Goal: Task Accomplishment & Management: Use online tool/utility

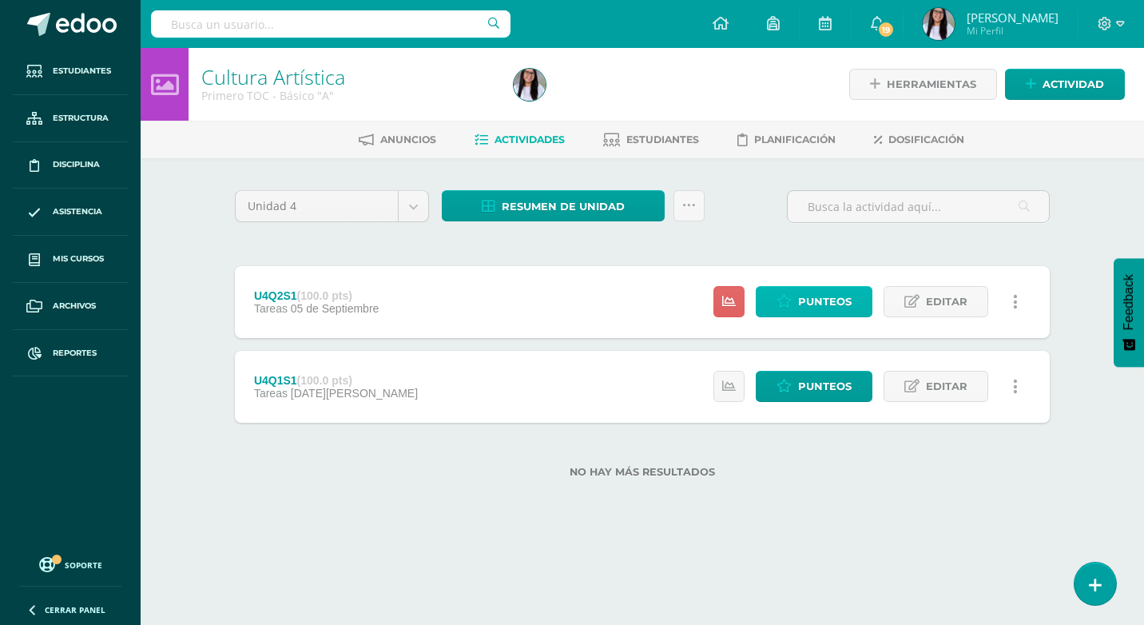
click at [847, 302] on span "Punteos" at bounding box center [825, 302] width 54 height 30
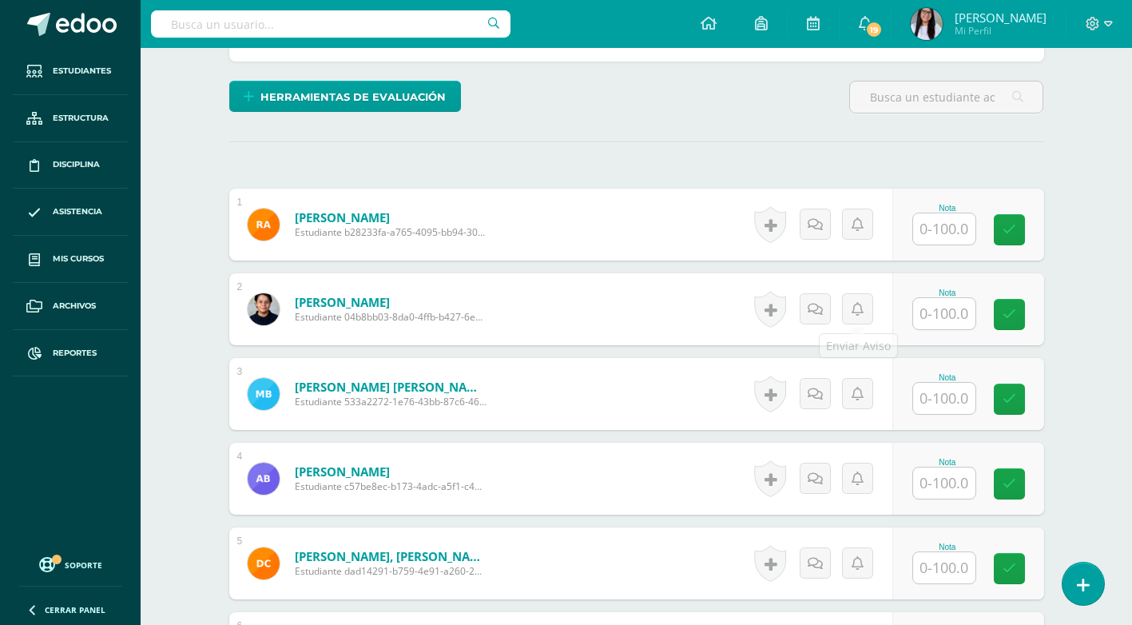
scroll to position [367, 0]
click at [946, 229] on input "text" at bounding box center [944, 227] width 62 height 31
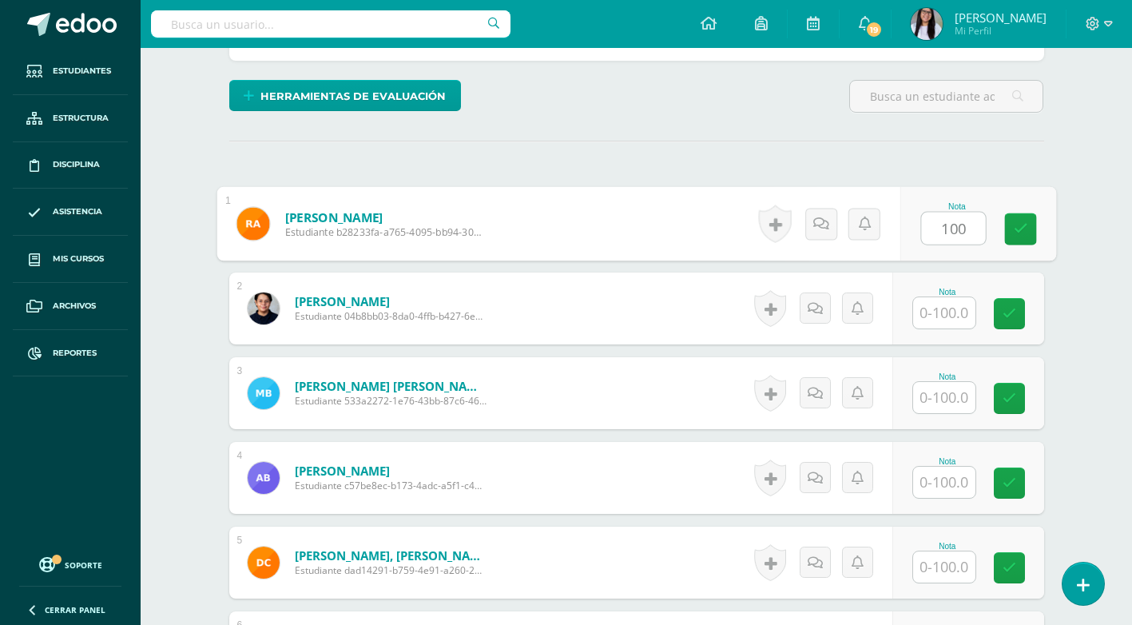
type input "100"
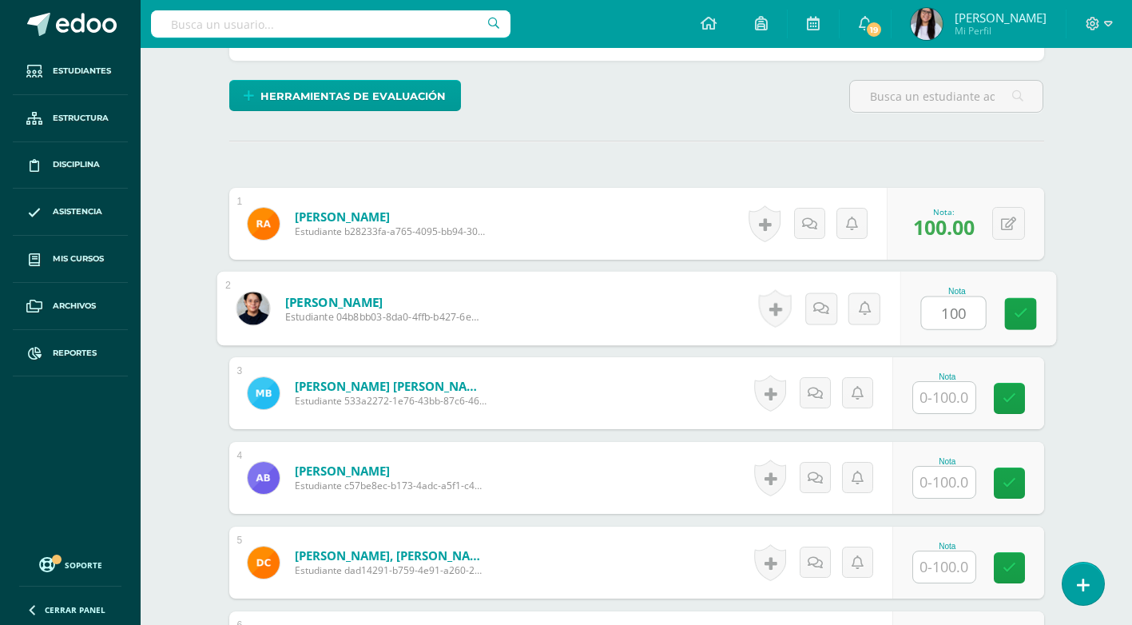
type input "100"
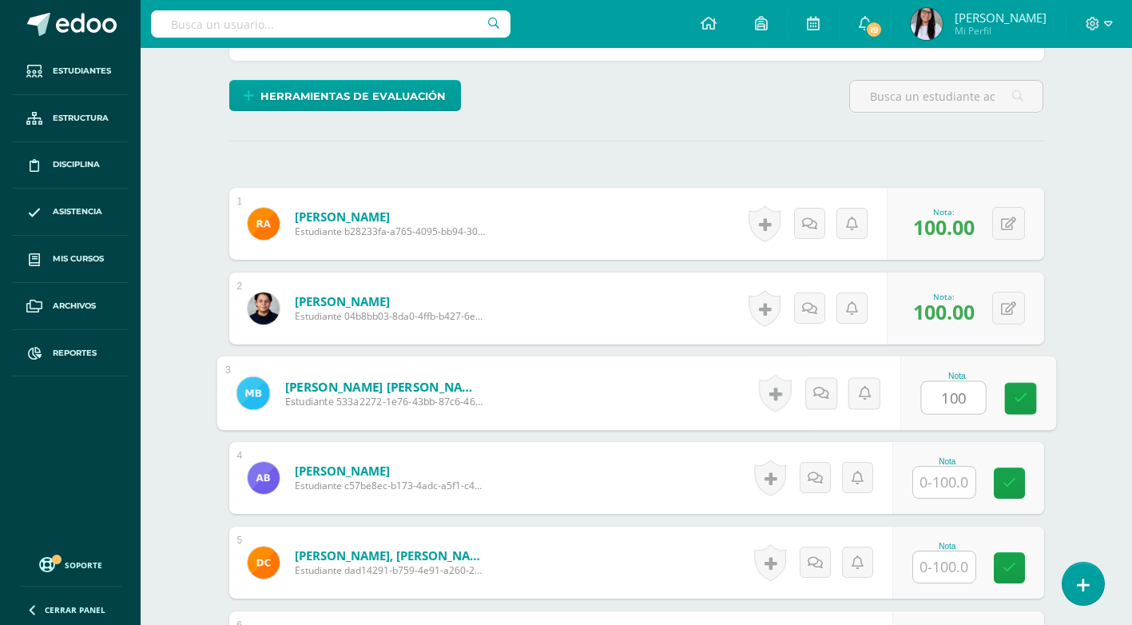
type input "100"
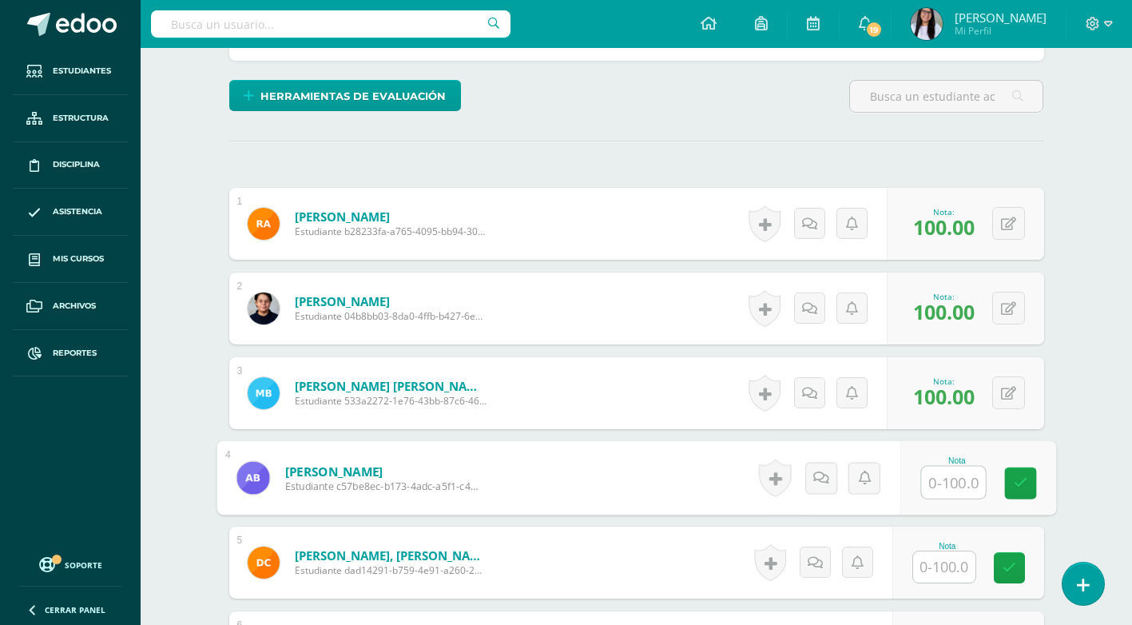
type input "1"
type input "90"
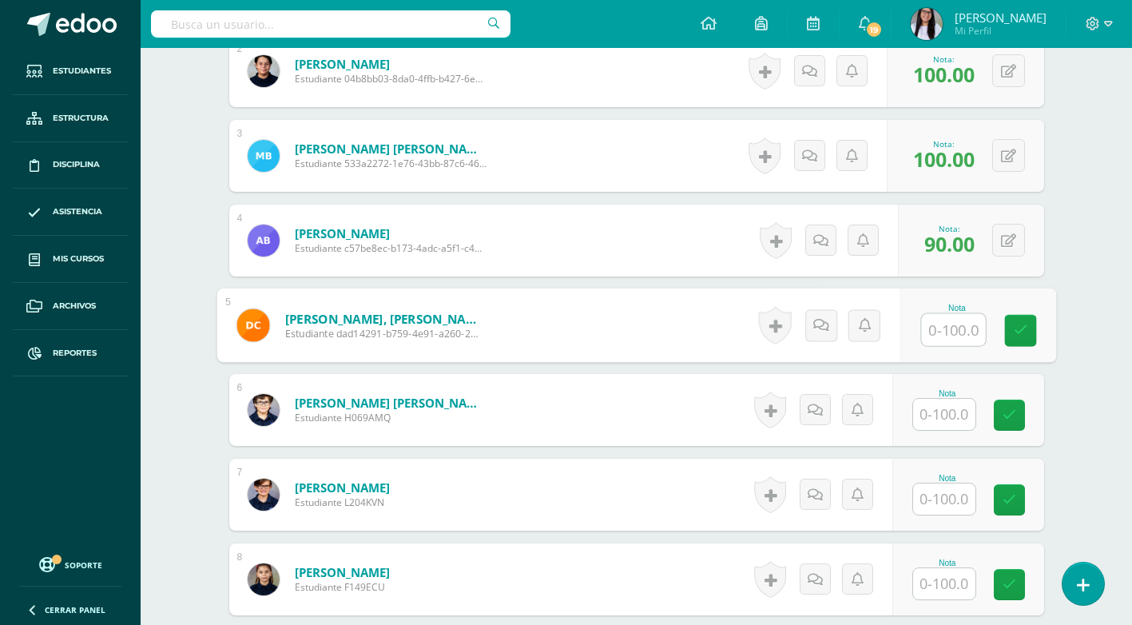
scroll to position [778, 0]
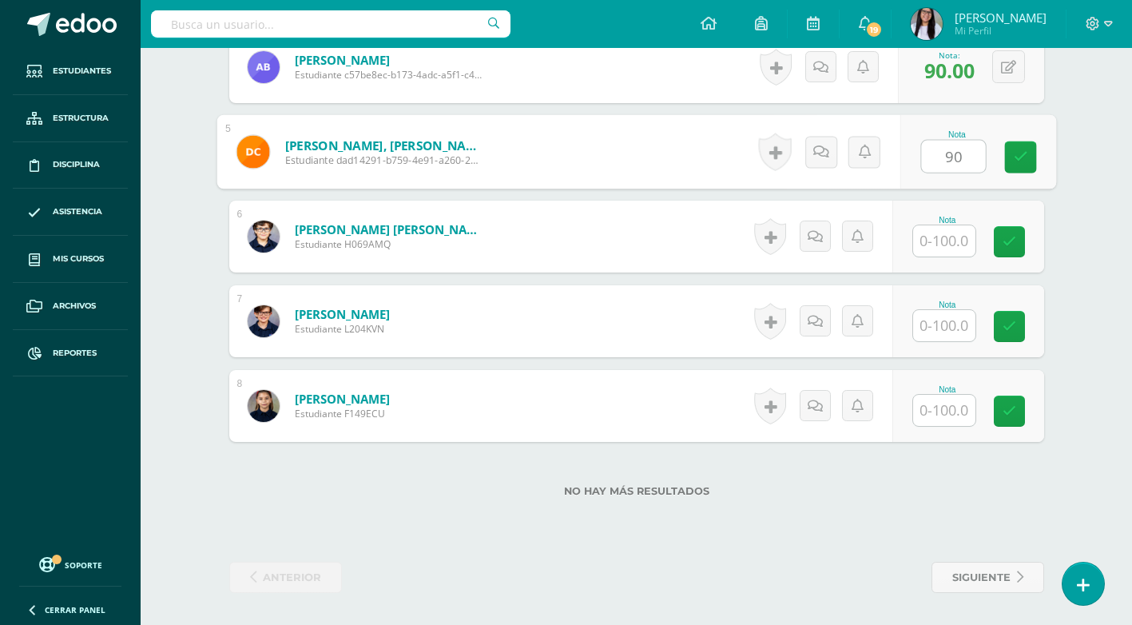
type input "90"
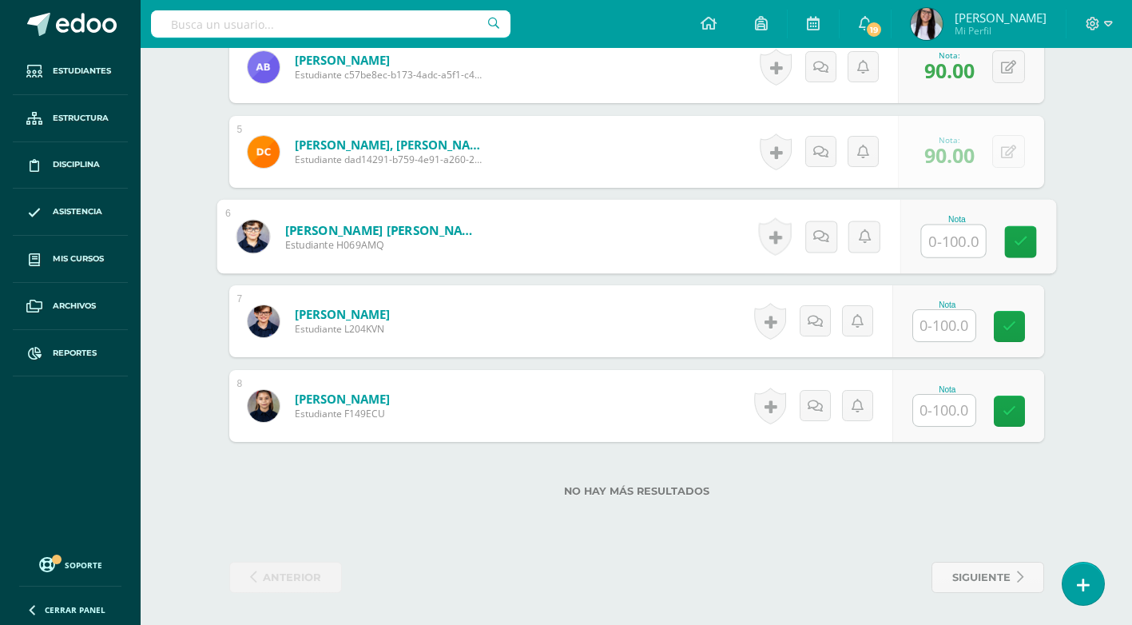
type input "1"
type input "85"
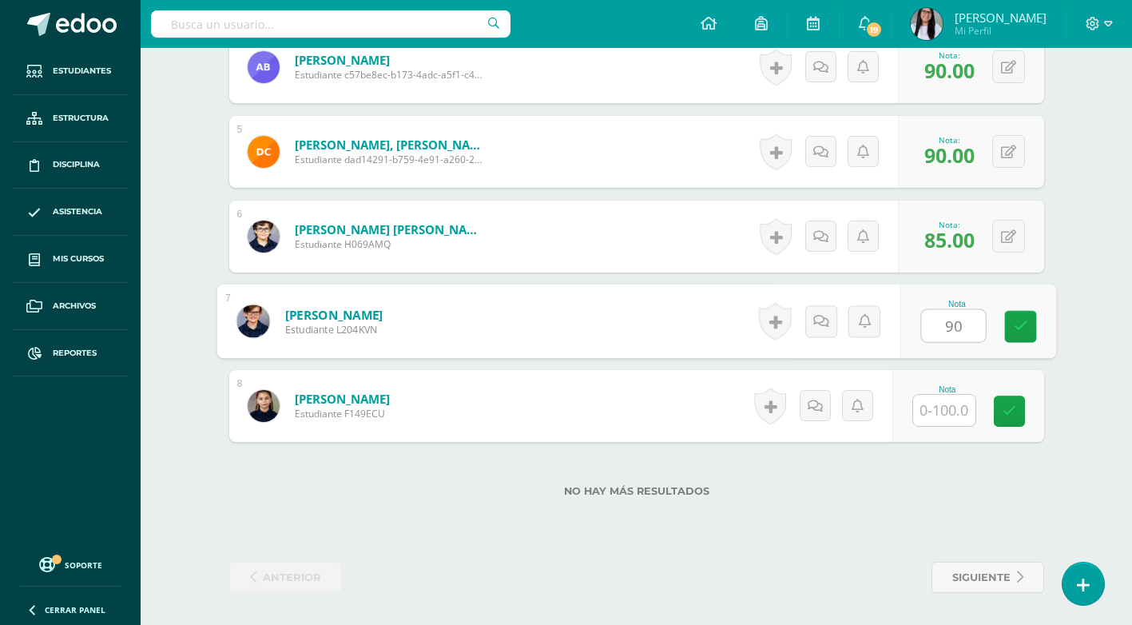
type input "90"
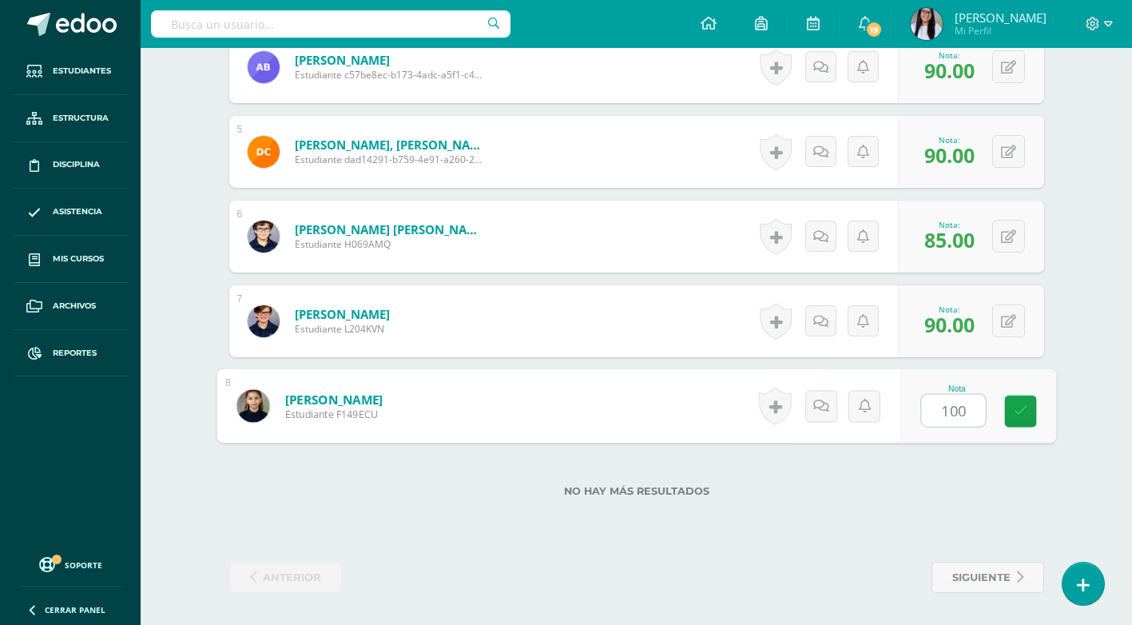
type input "100"
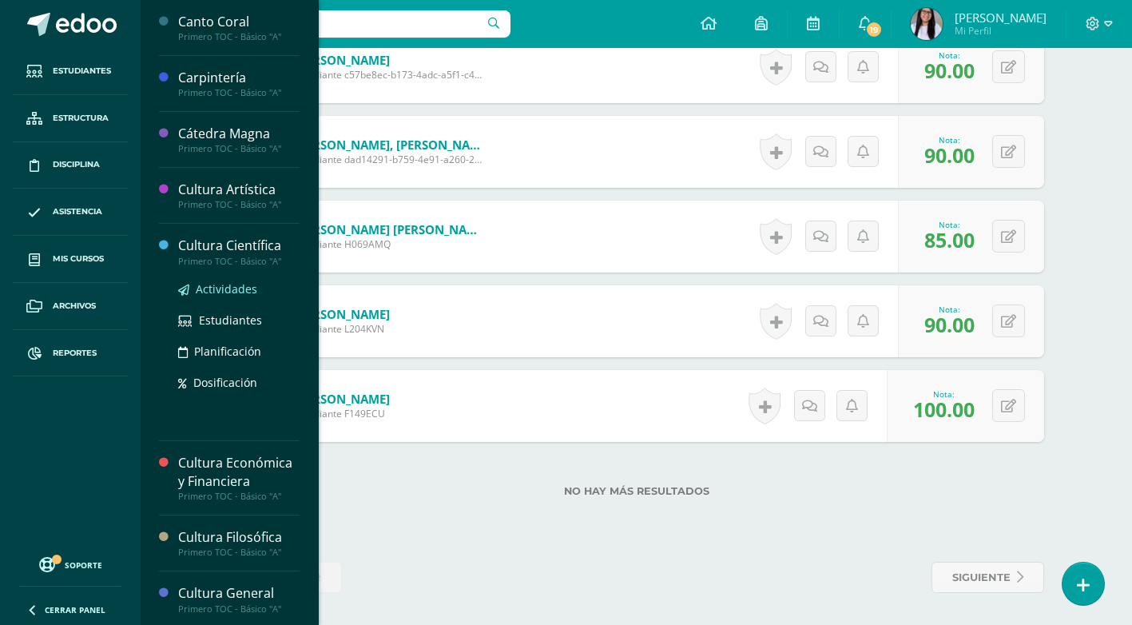
click at [238, 295] on span "Actividades" at bounding box center [226, 288] width 61 height 15
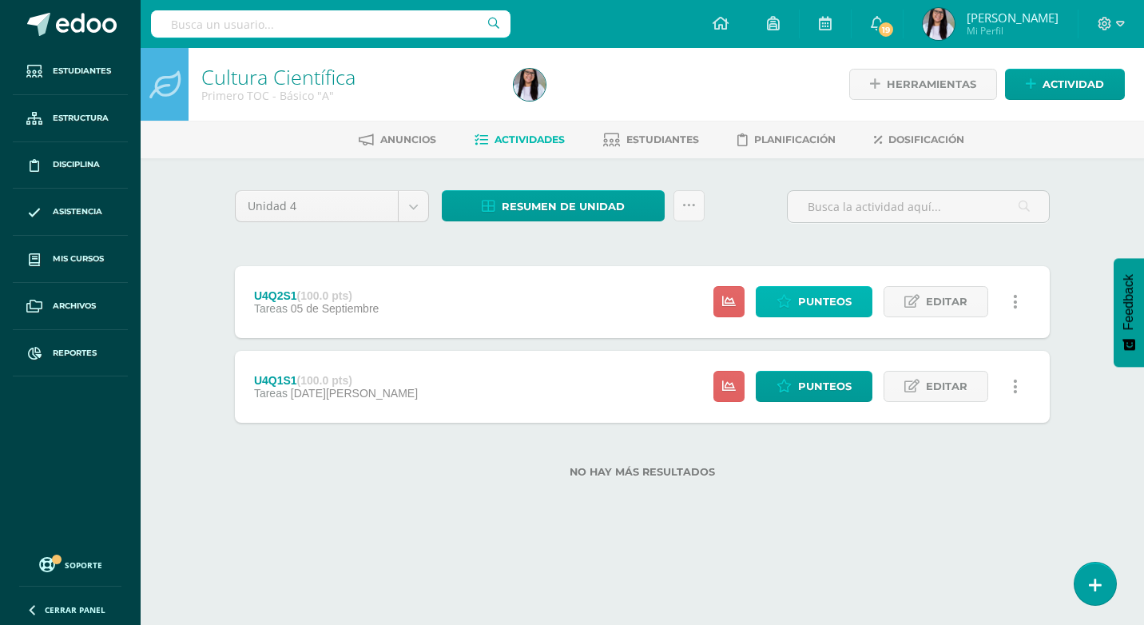
click at [815, 307] on span "Punteos" at bounding box center [825, 302] width 54 height 30
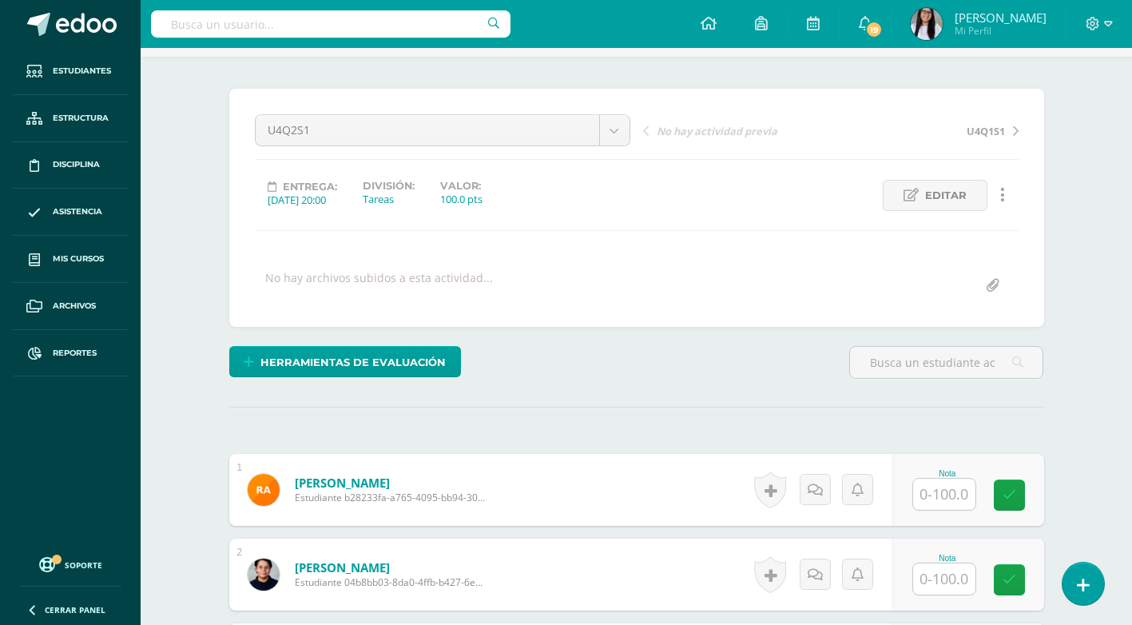
scroll to position [320, 0]
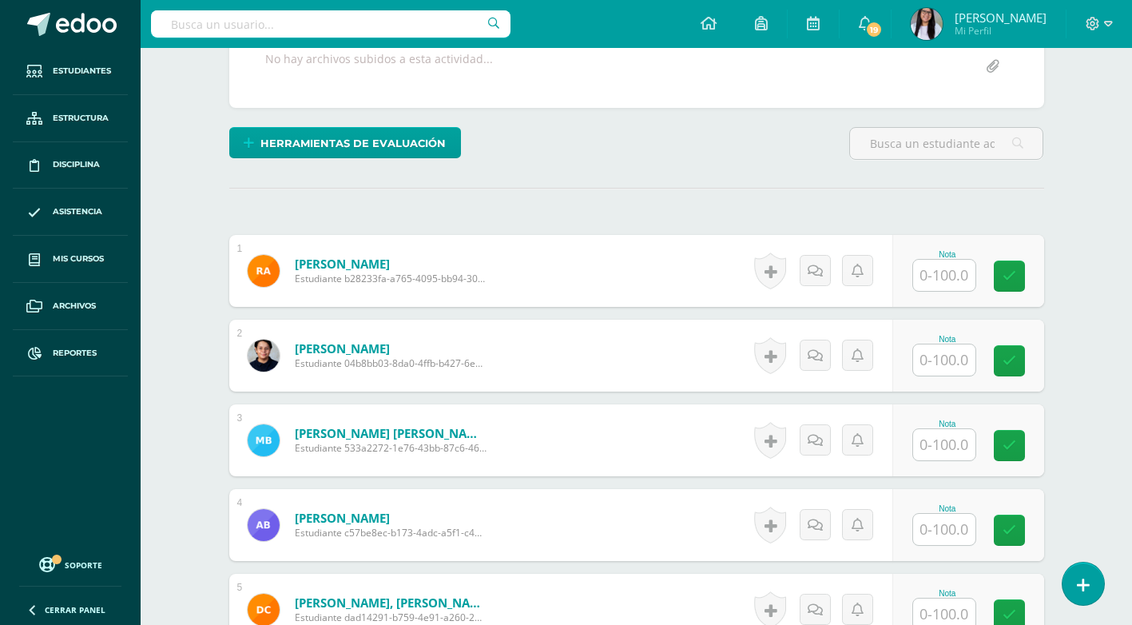
click at [942, 274] on input "text" at bounding box center [944, 275] width 62 height 31
type input "75"
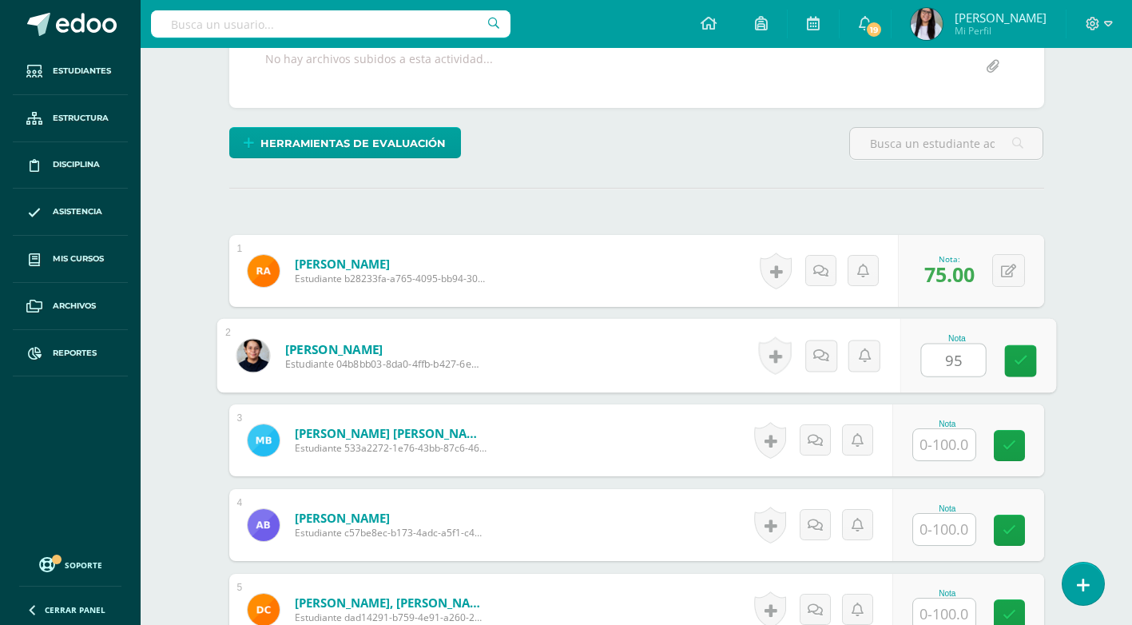
type input "95"
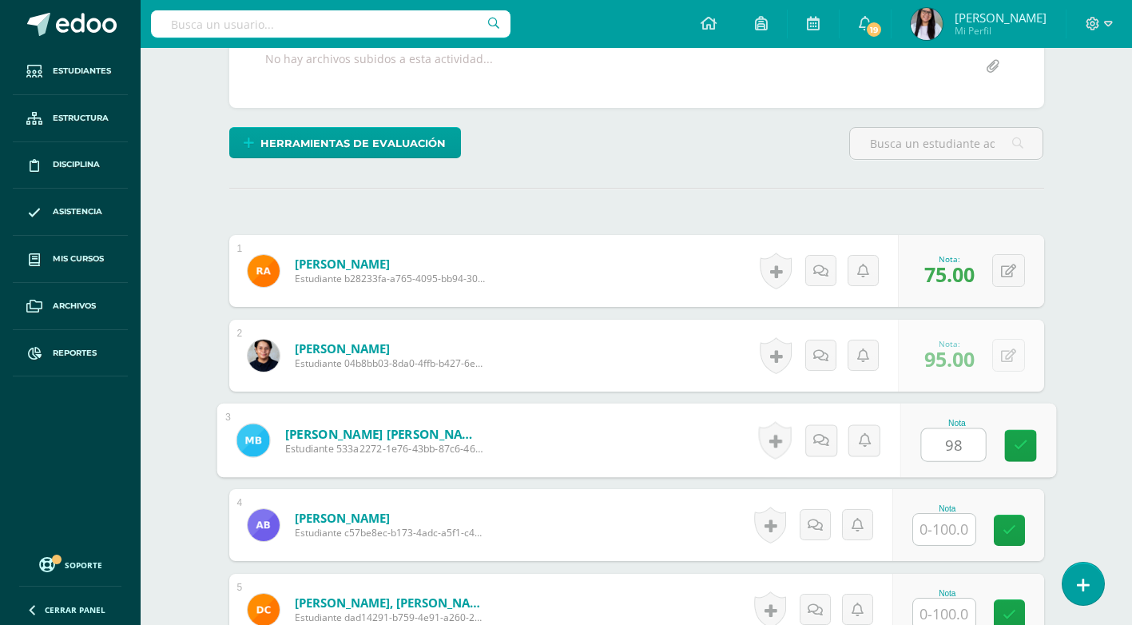
type input "98"
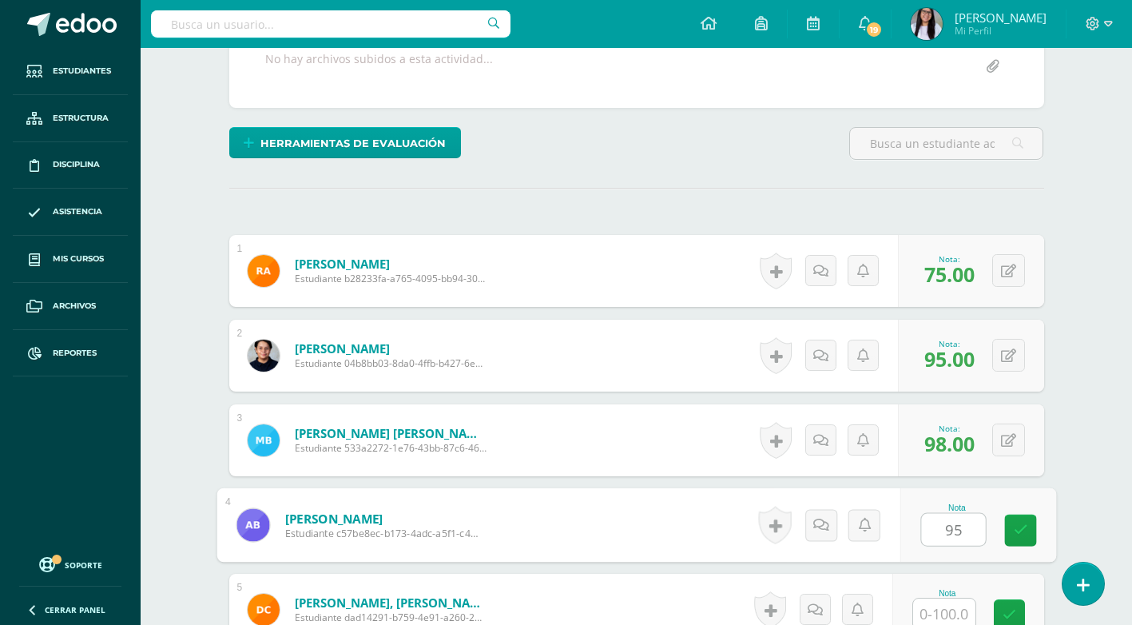
type input "95"
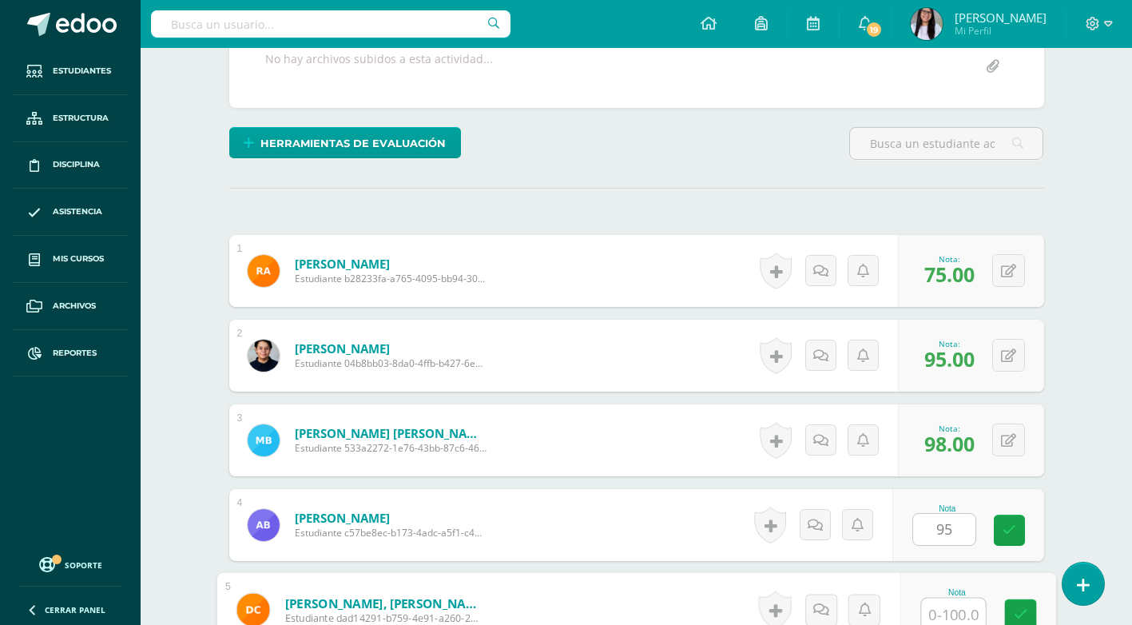
scroll to position [325, 0]
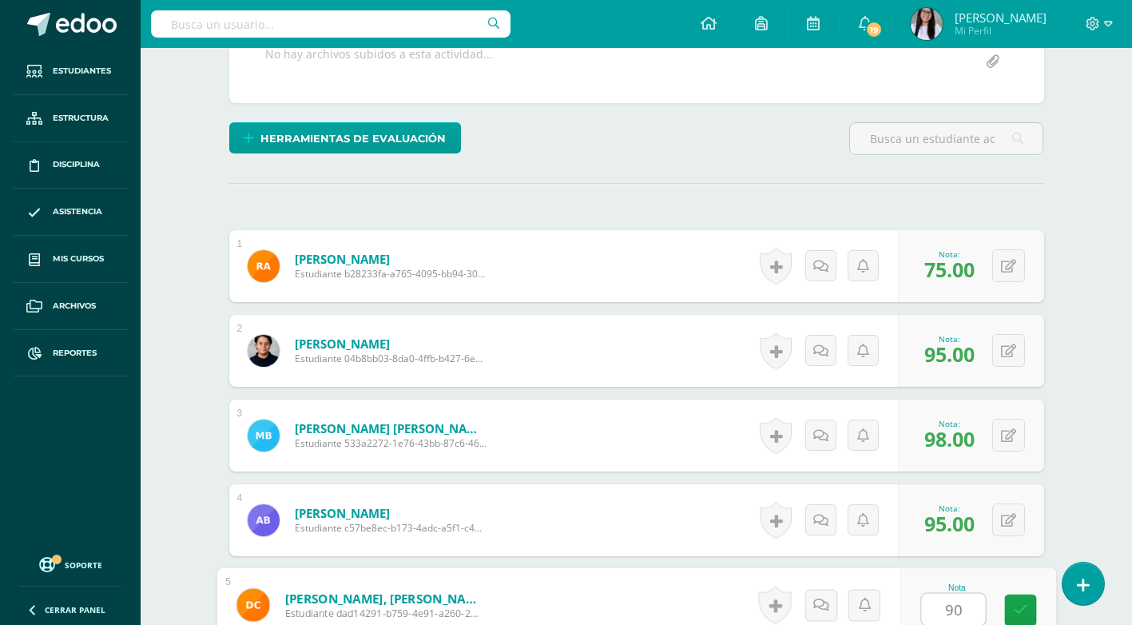
type input "90"
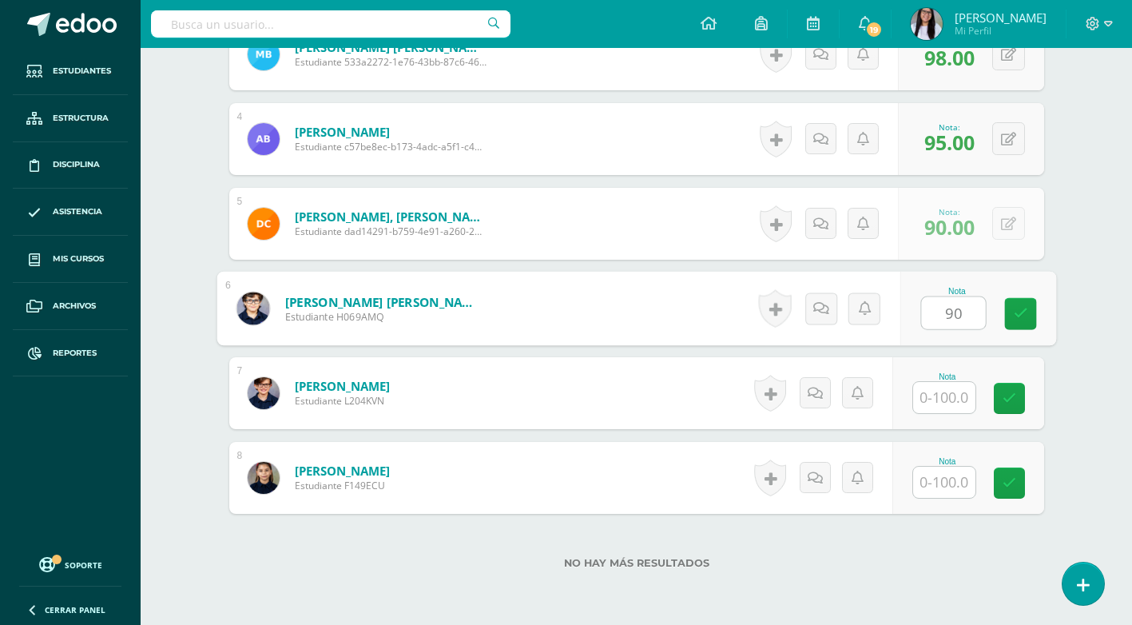
type input "90"
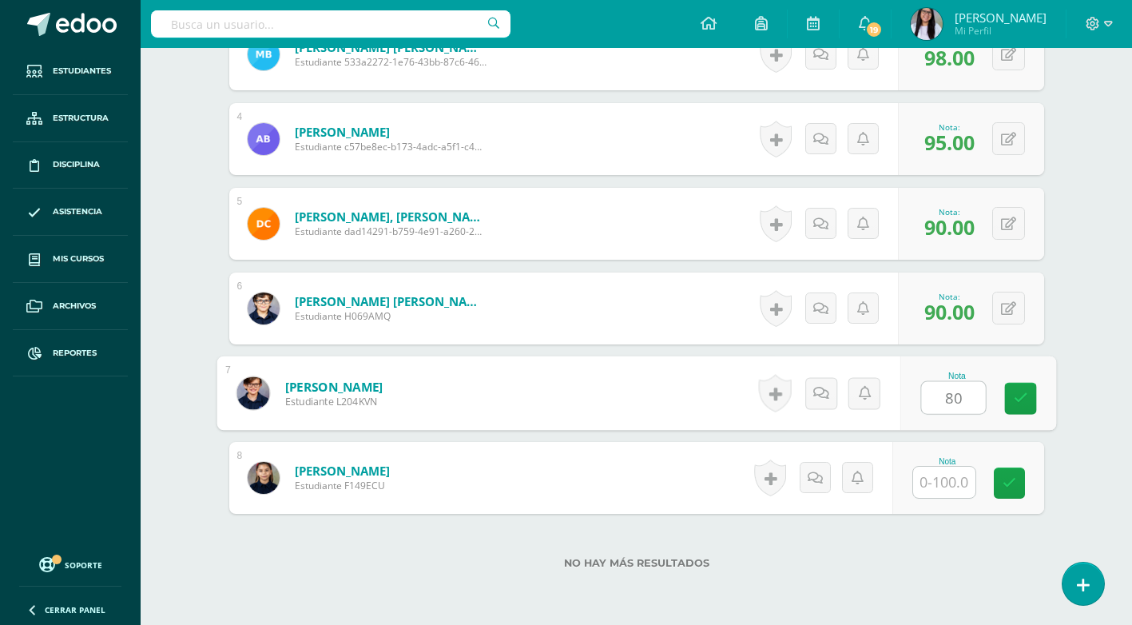
type input "80"
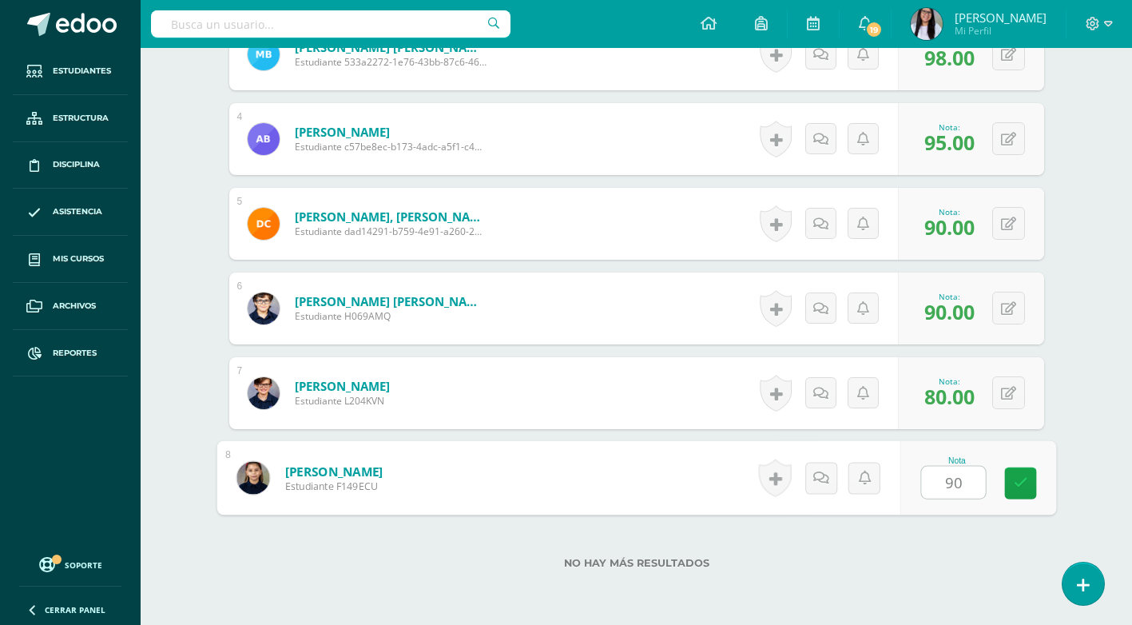
type input "90"
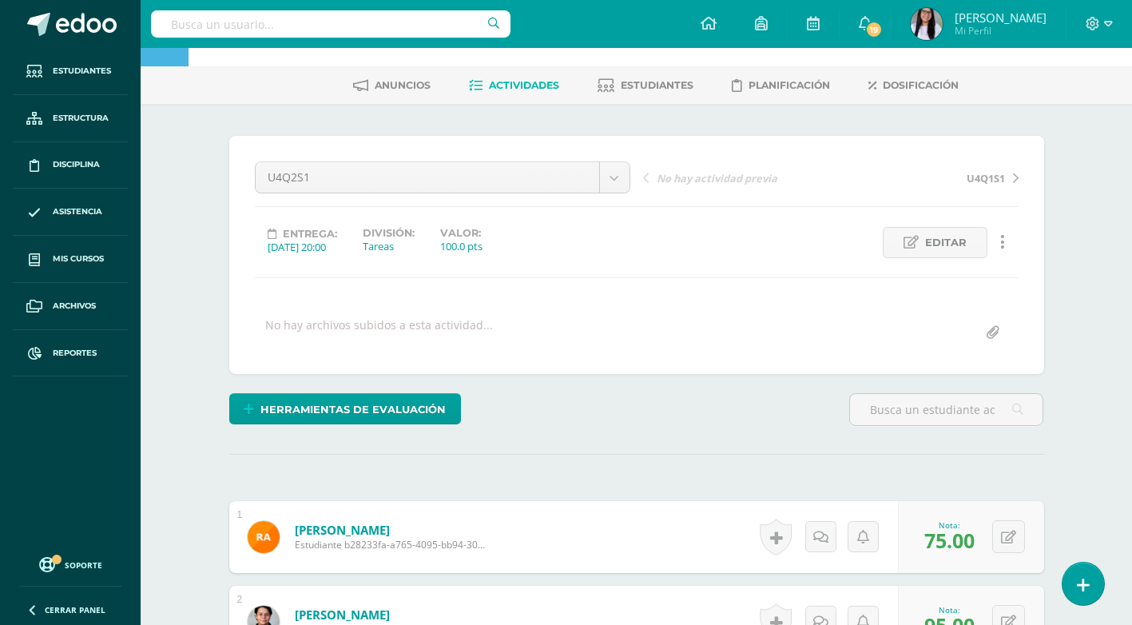
scroll to position [0, 0]
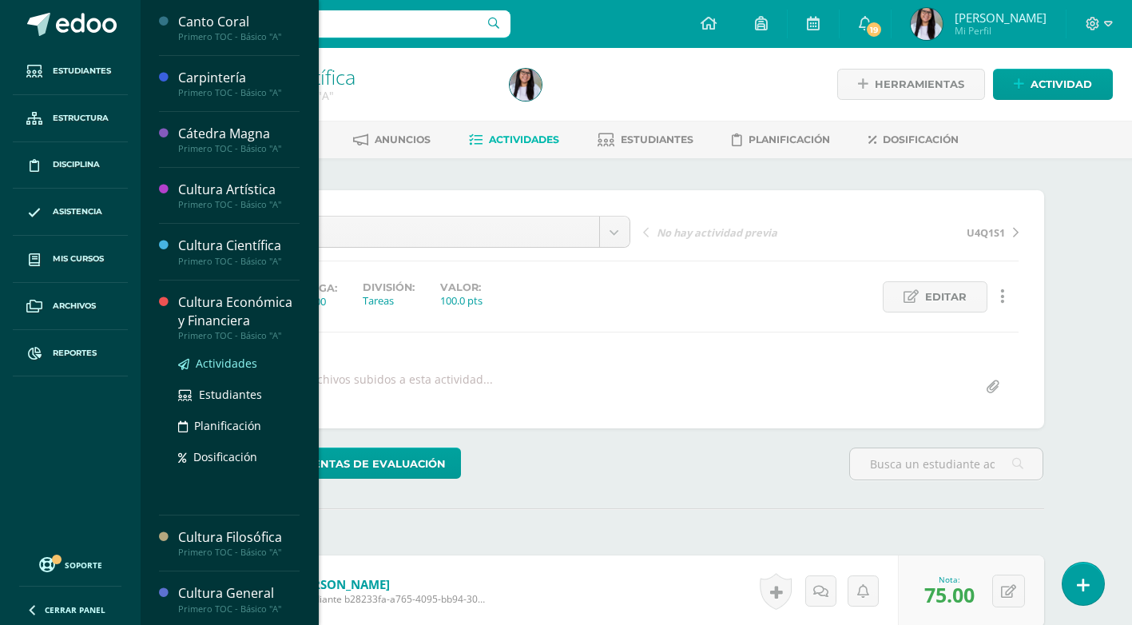
click at [230, 357] on span "Actividades" at bounding box center [226, 362] width 61 height 15
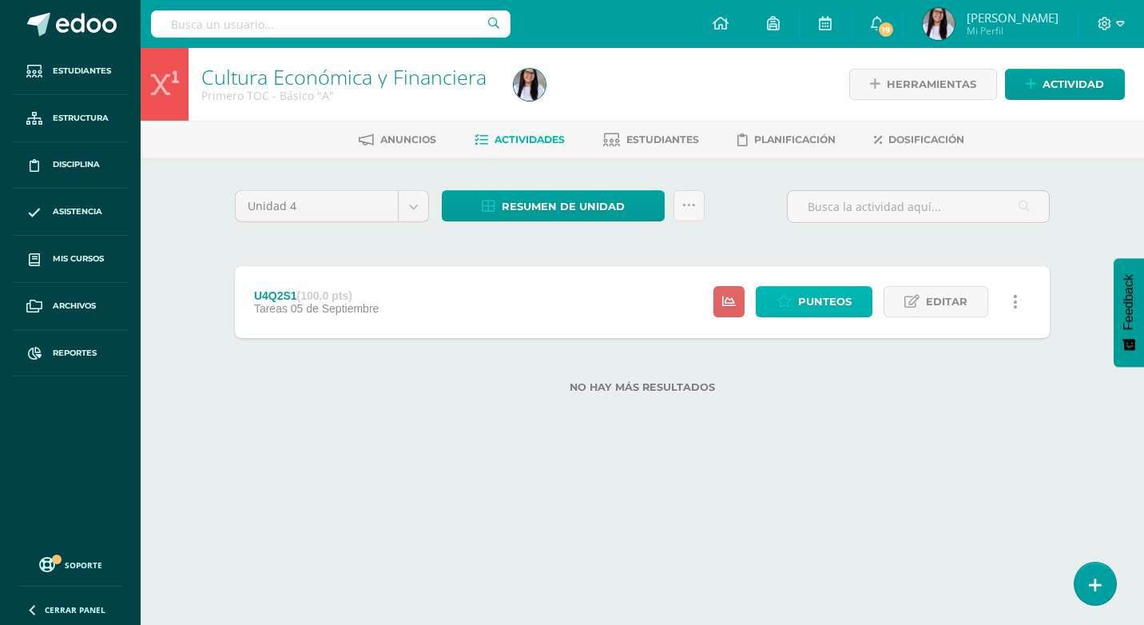
click at [827, 310] on span "Punteos" at bounding box center [825, 302] width 54 height 30
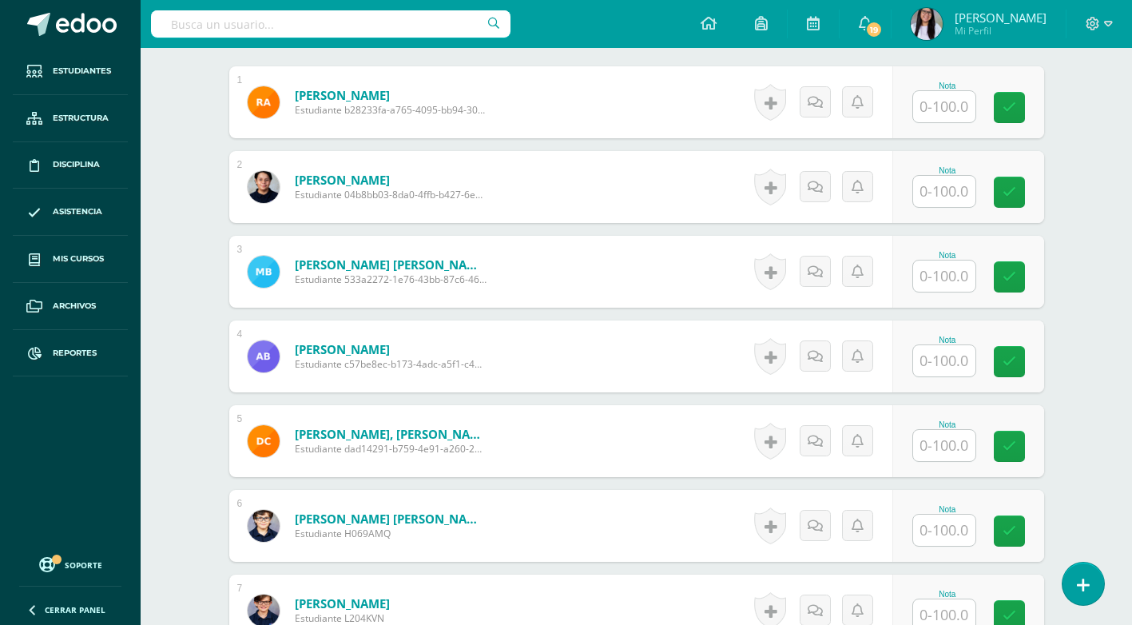
scroll to position [400, 0]
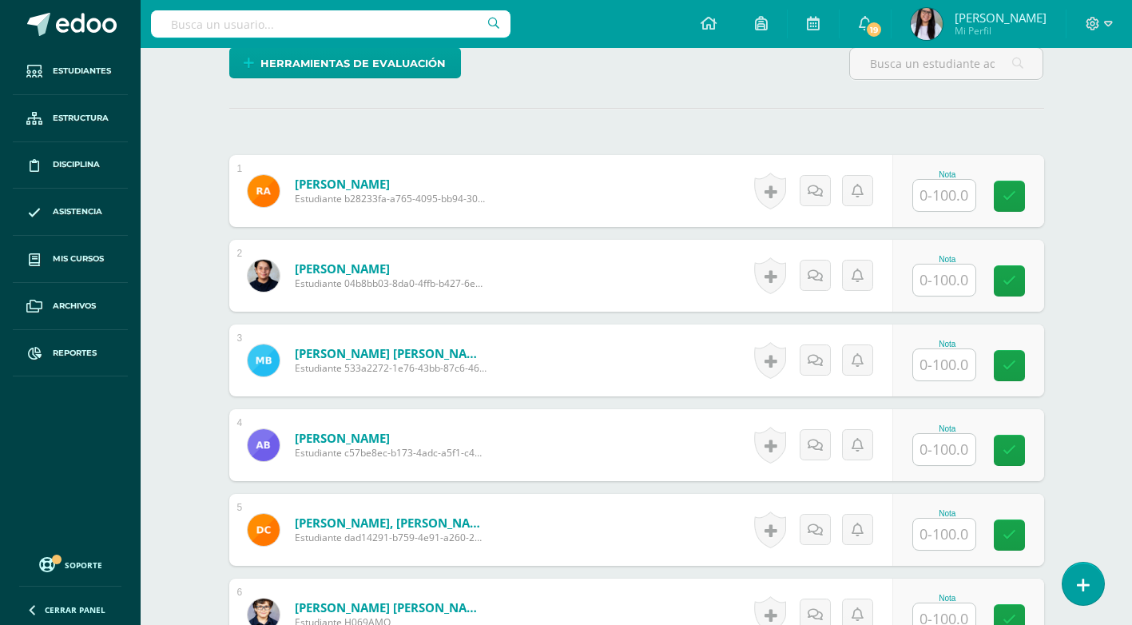
click at [937, 198] on input "text" at bounding box center [944, 195] width 62 height 31
type input "80"
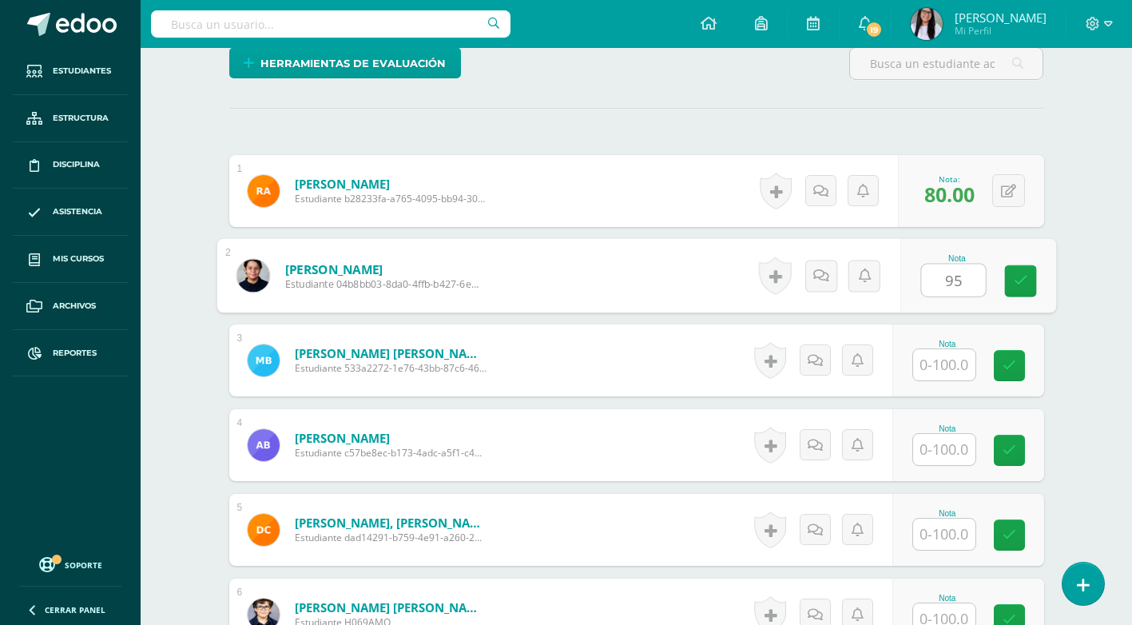
type input "95"
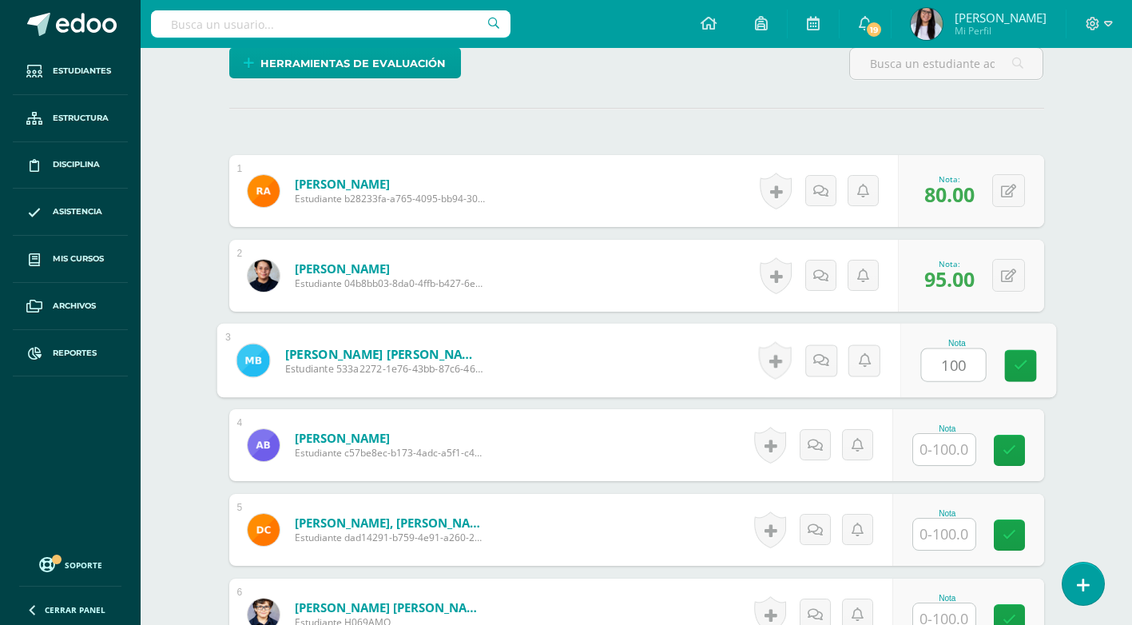
type input "100"
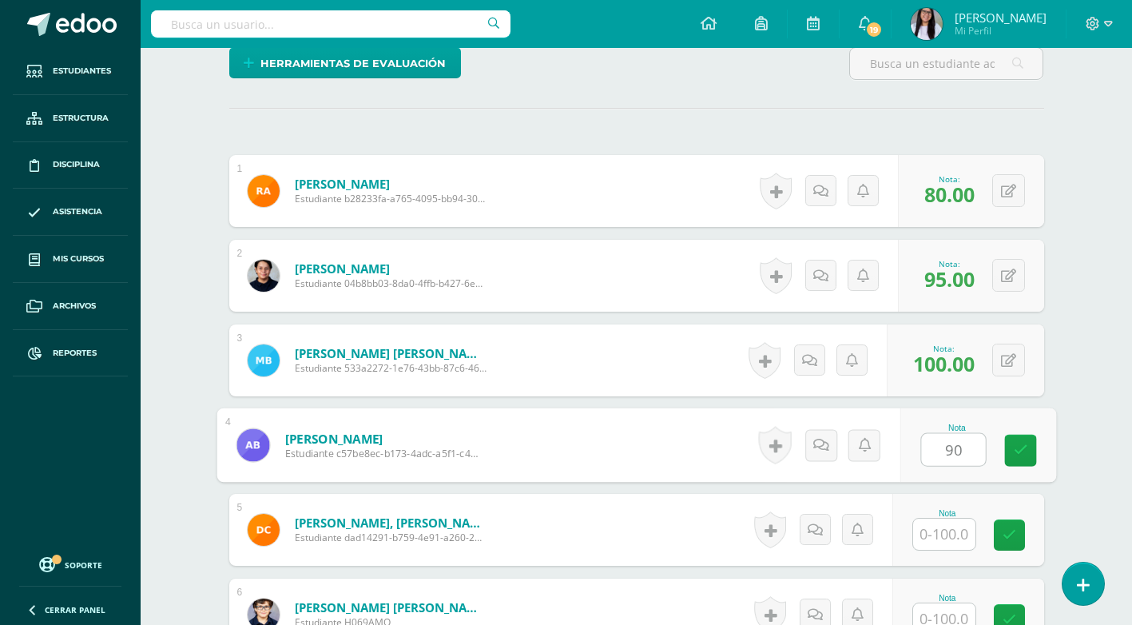
type input "90"
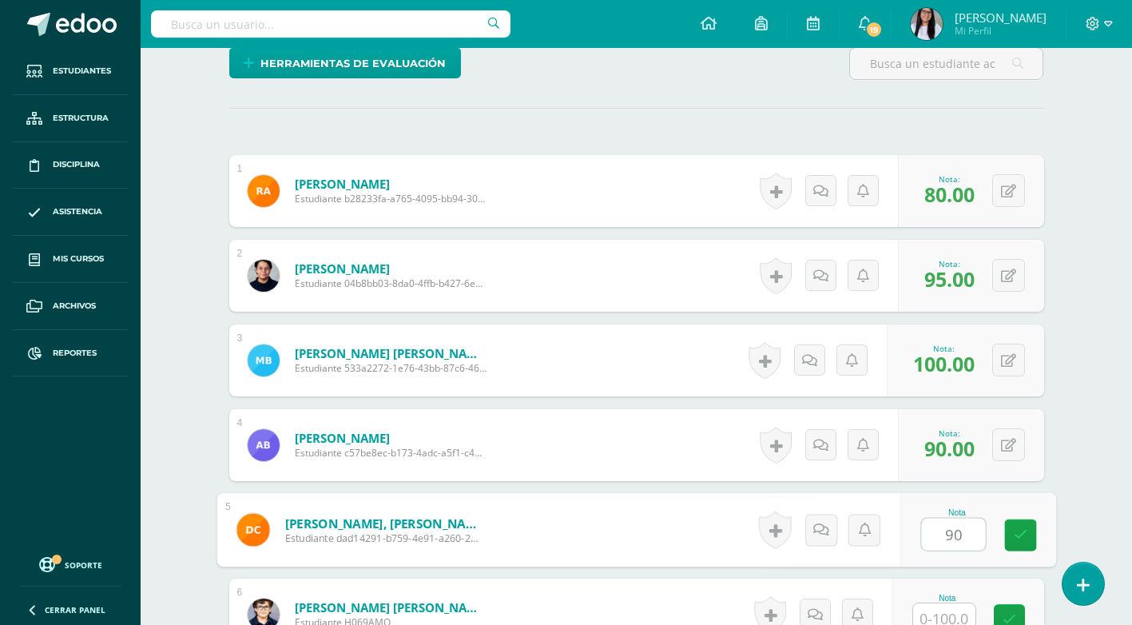
type input "90"
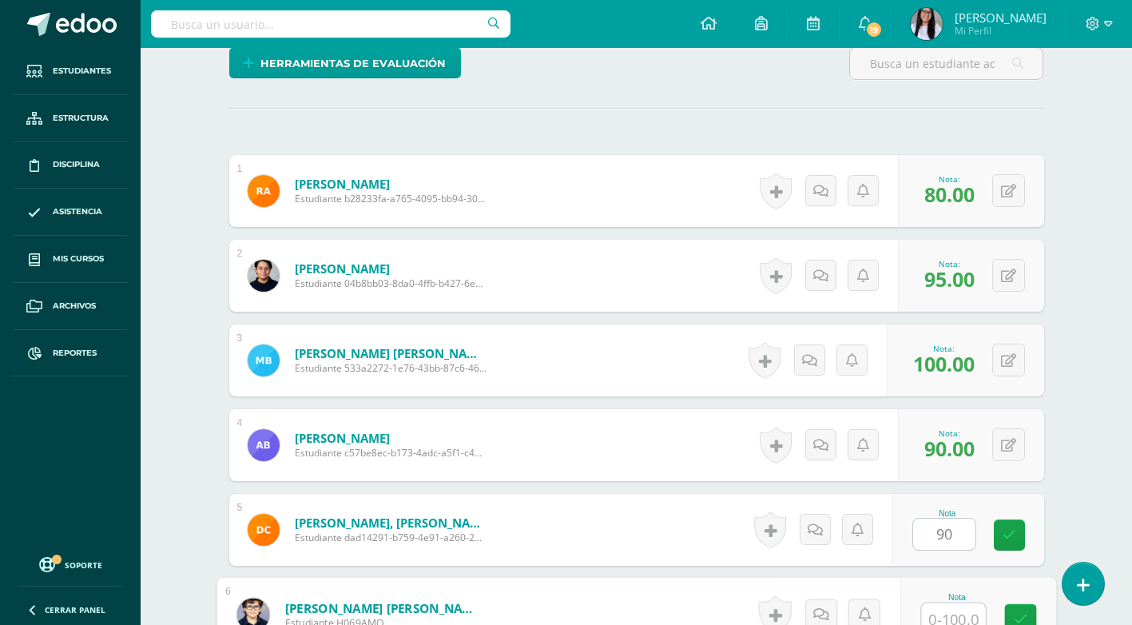
scroll to position [410, 0]
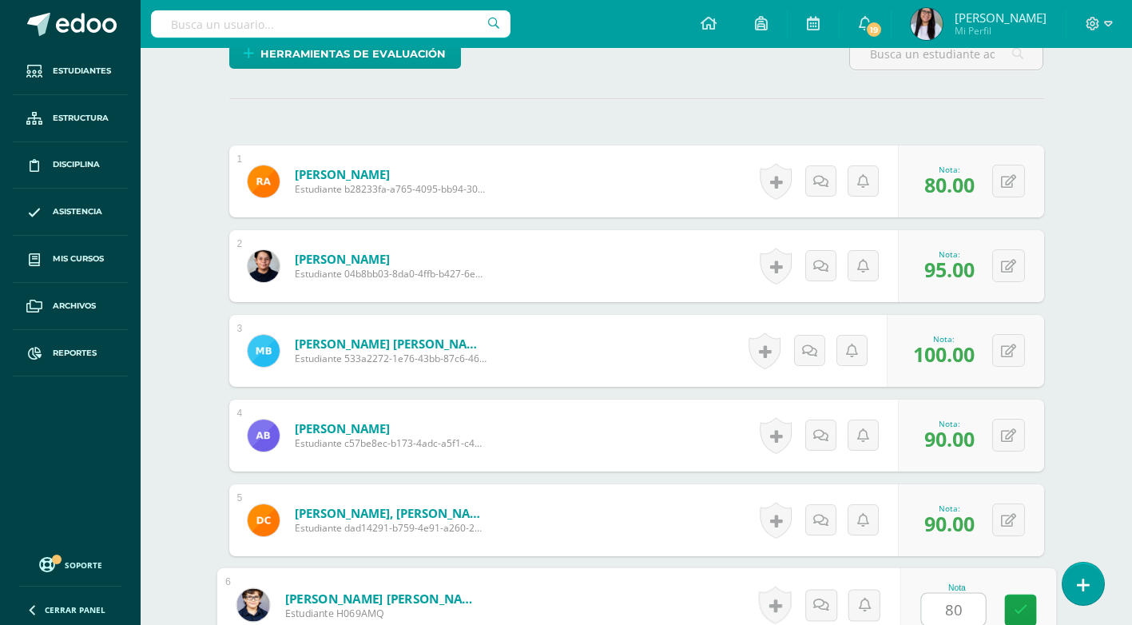
type input "80"
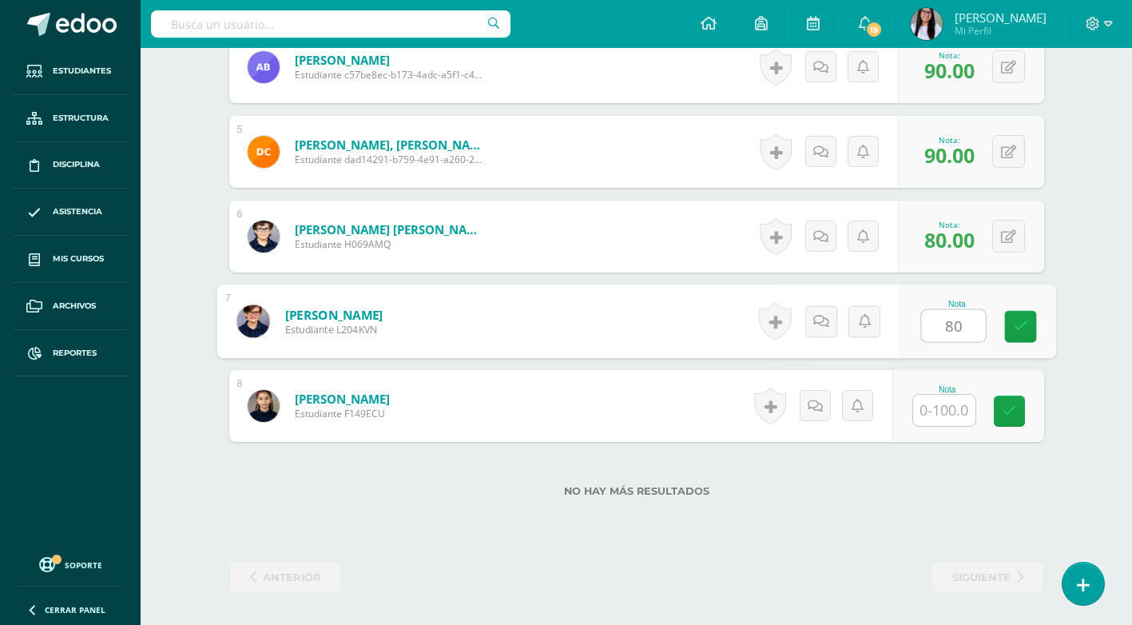
type input "80"
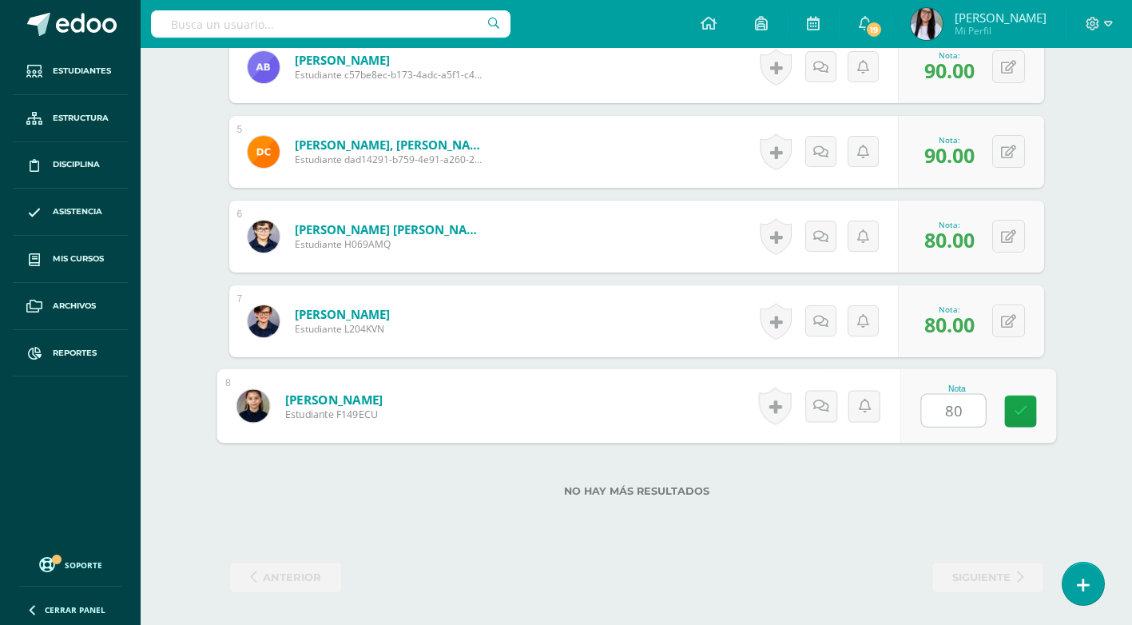
type input "80"
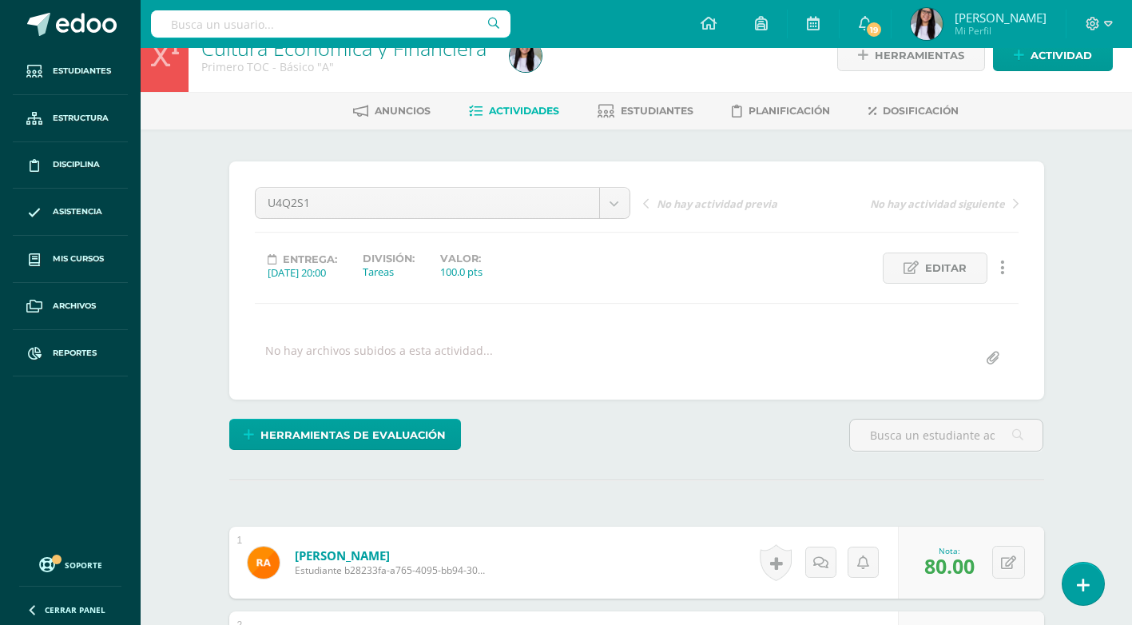
scroll to position [0, 0]
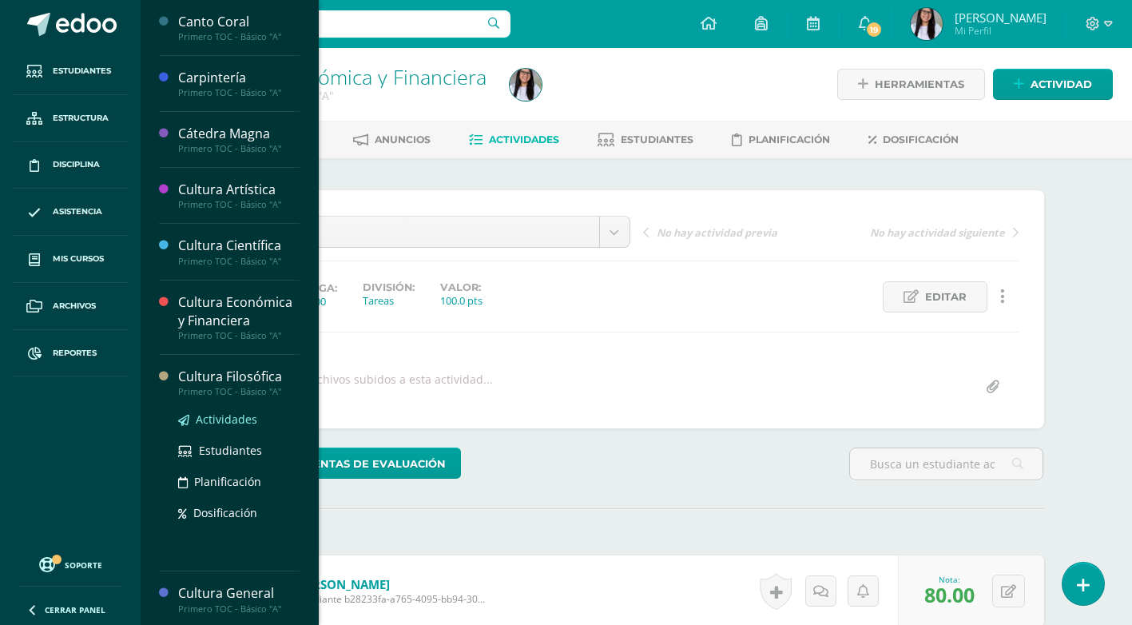
click at [243, 413] on span "Actividades" at bounding box center [226, 418] width 61 height 15
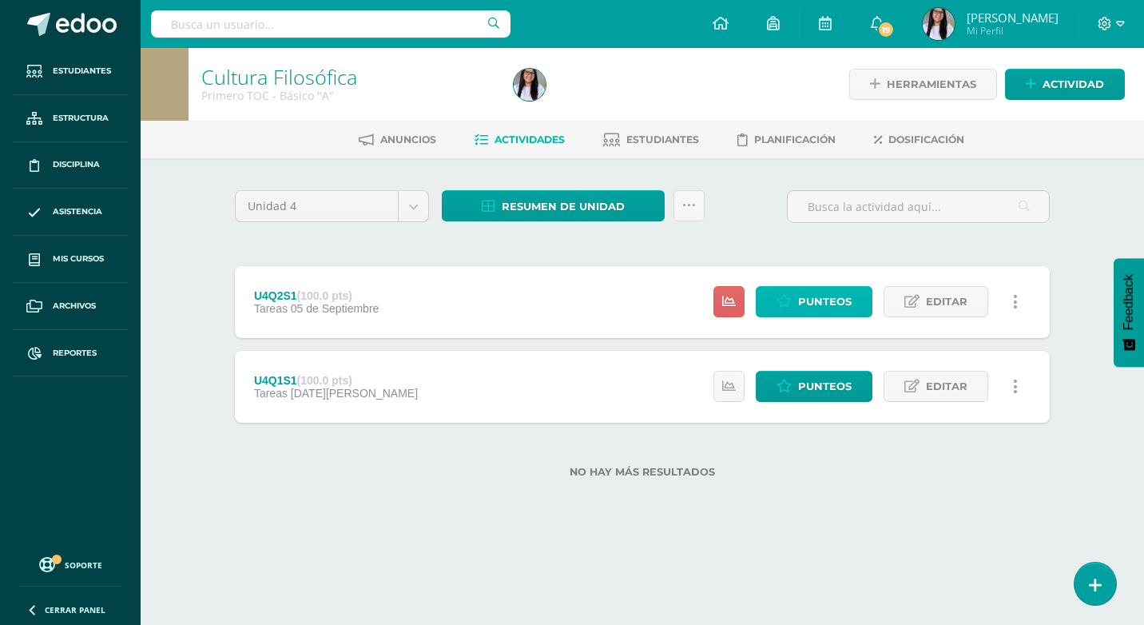
click at [827, 298] on span "Punteos" at bounding box center [825, 302] width 54 height 30
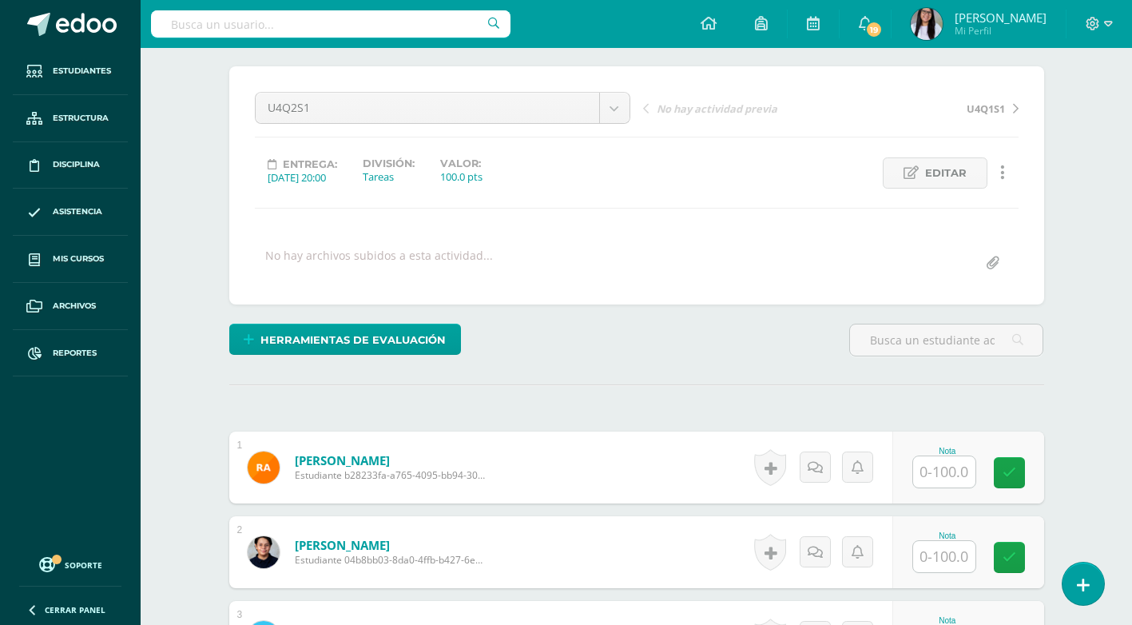
scroll to position [320, 0]
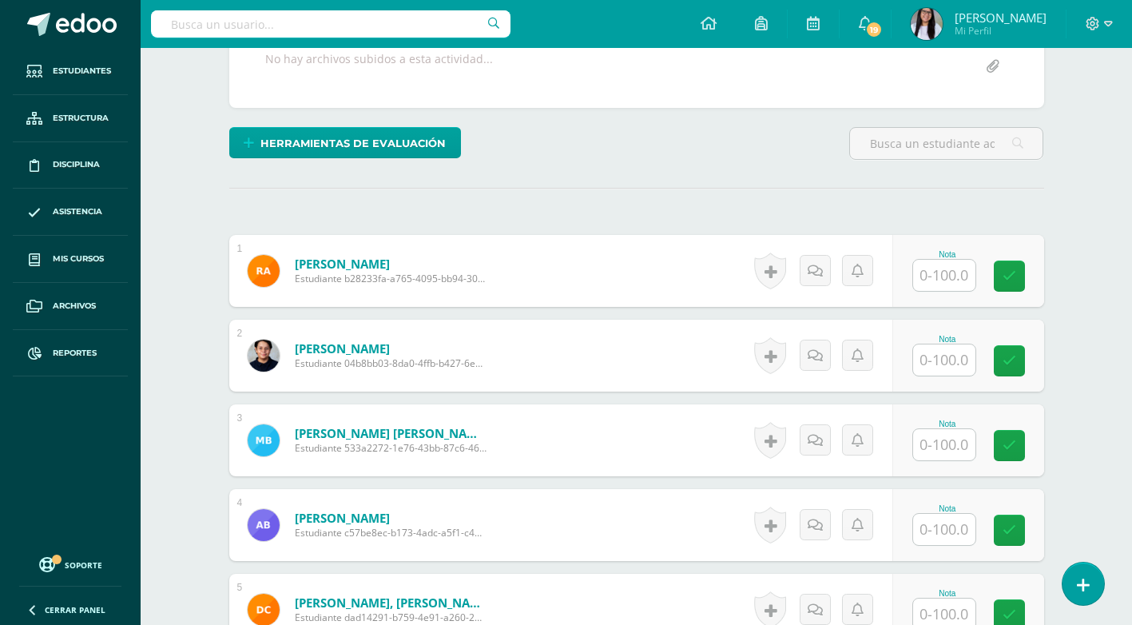
click at [951, 271] on input "text" at bounding box center [944, 275] width 62 height 31
type input "80"
type input "99"
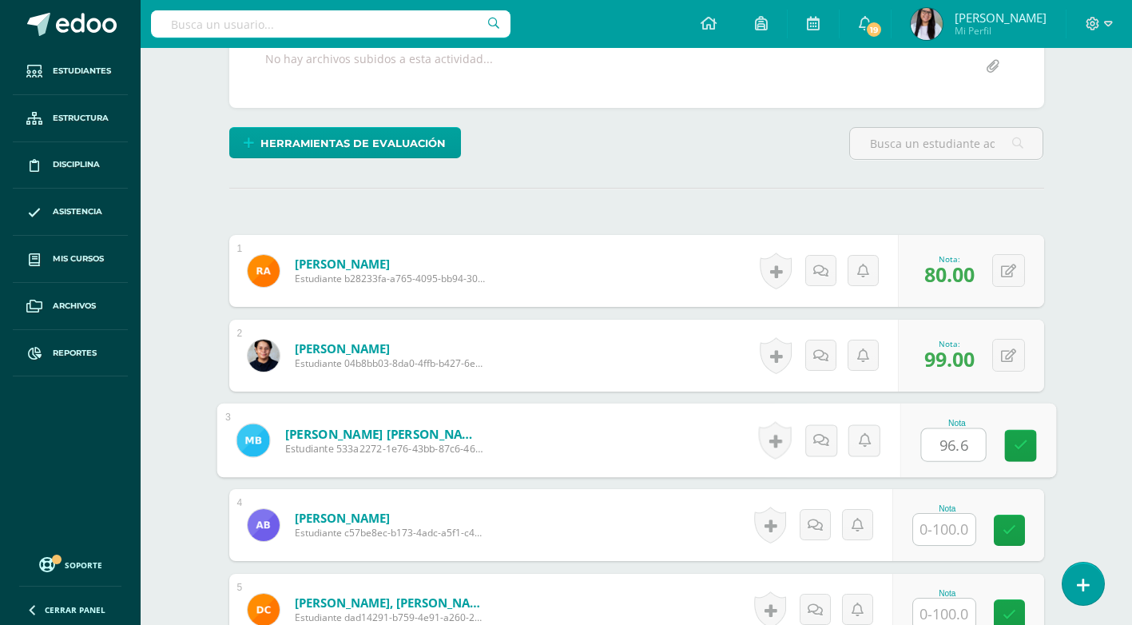
type input "96.6"
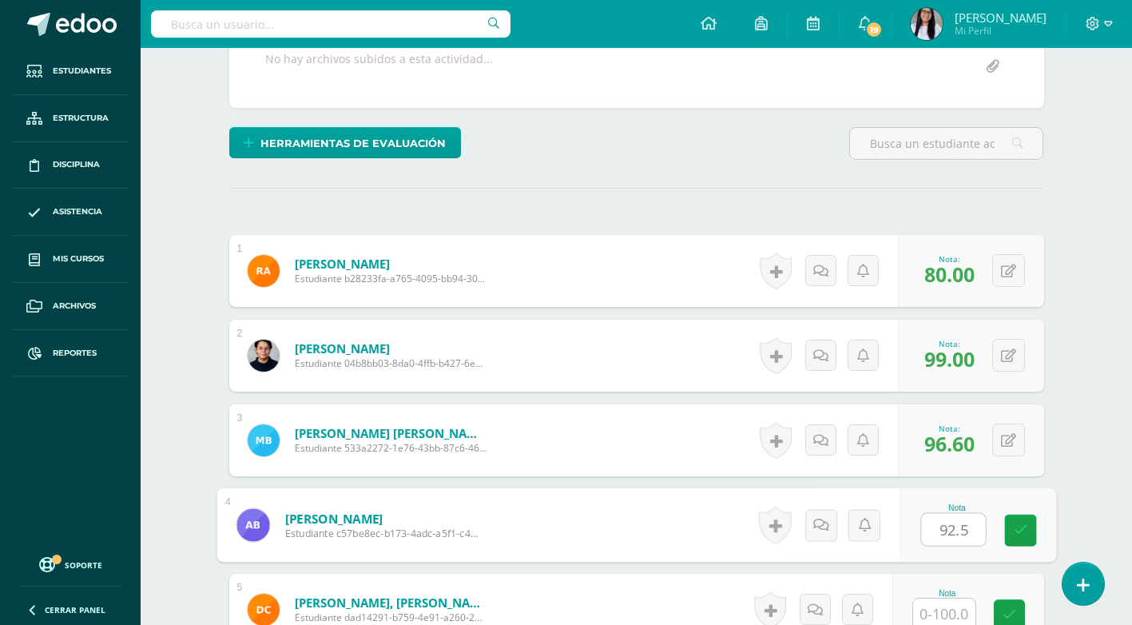
type input "92.5"
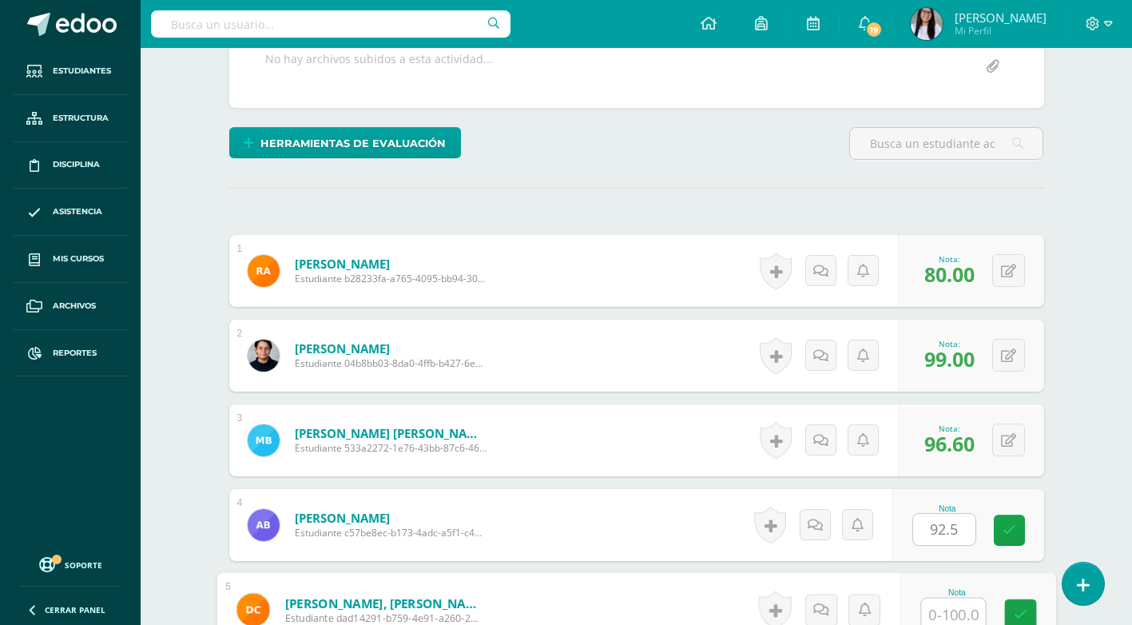
scroll to position [325, 0]
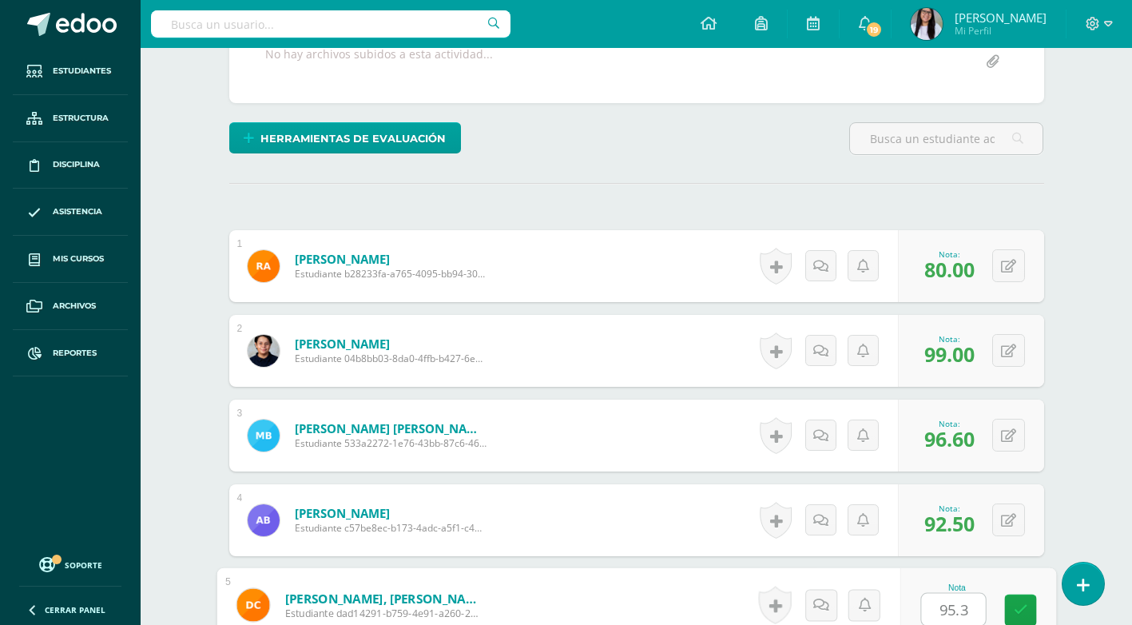
type input "95.3"
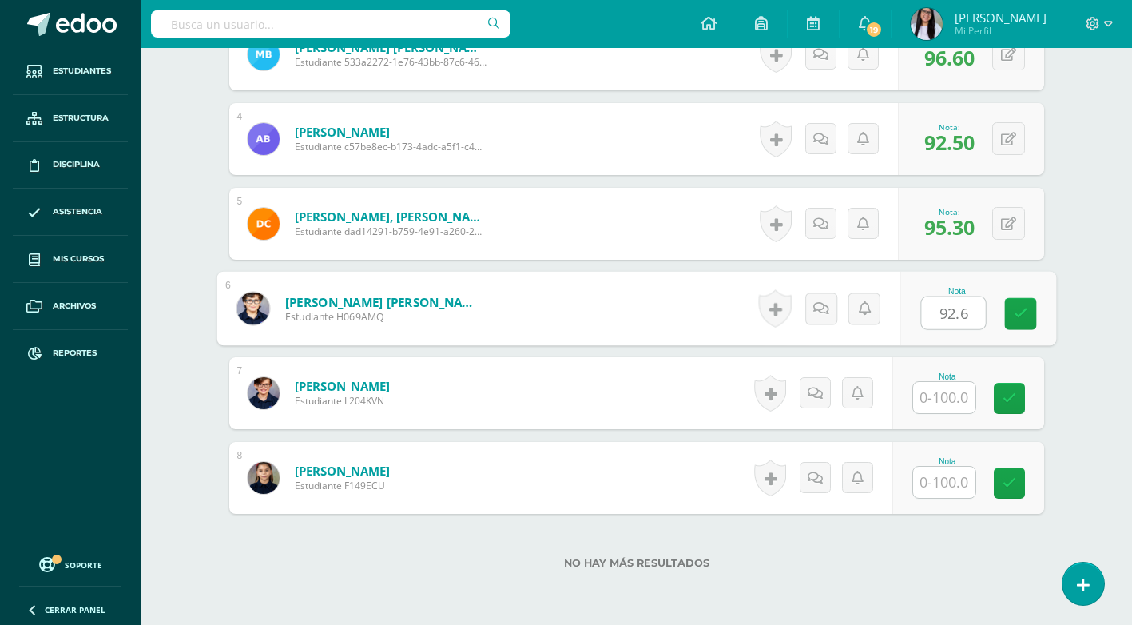
type input "92.6"
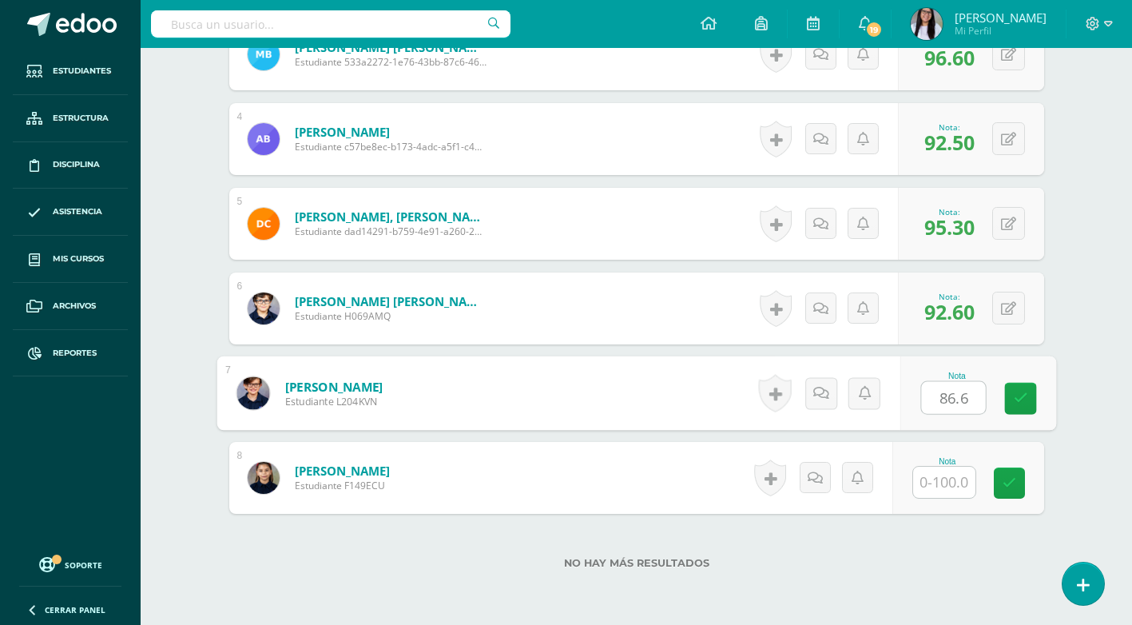
type input "86.6"
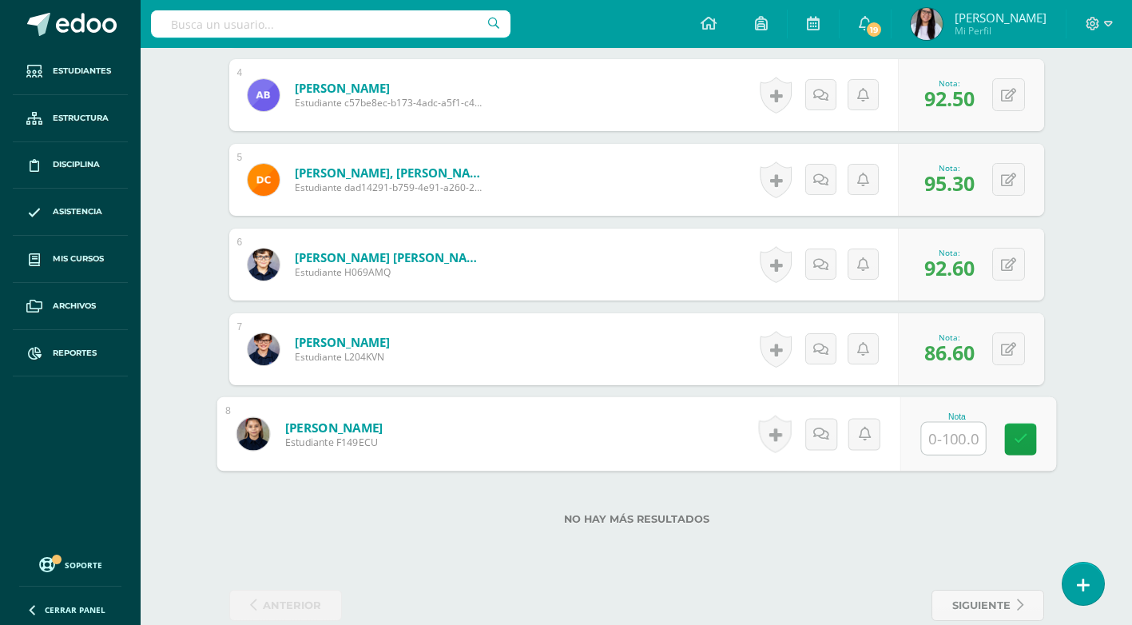
scroll to position [778, 0]
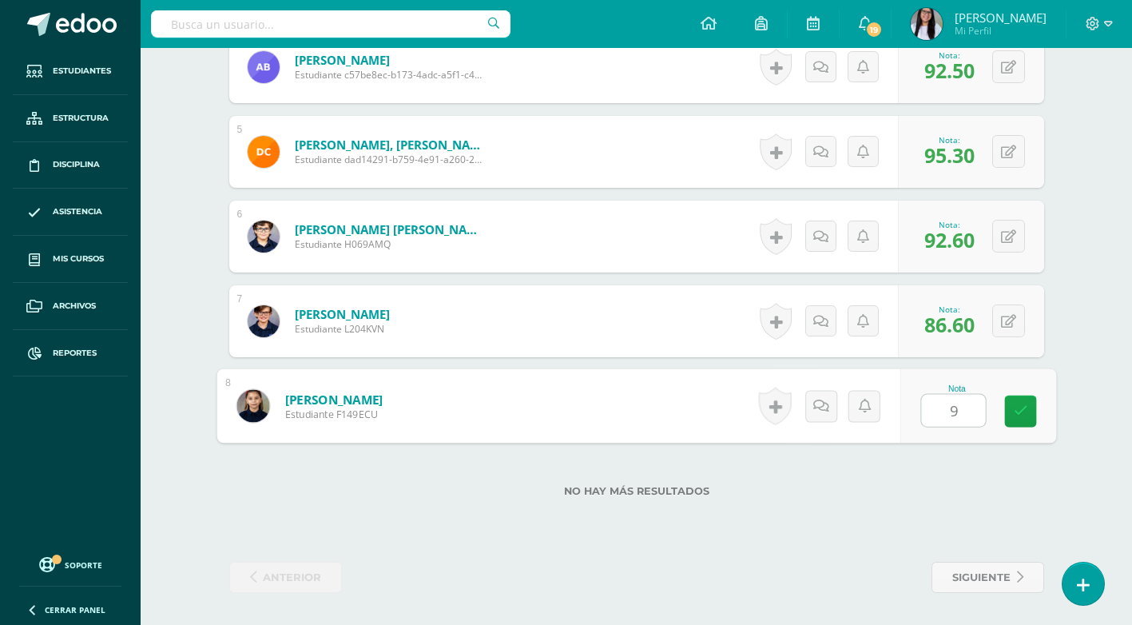
type input "90"
click at [1010, 397] on link at bounding box center [1020, 411] width 32 height 32
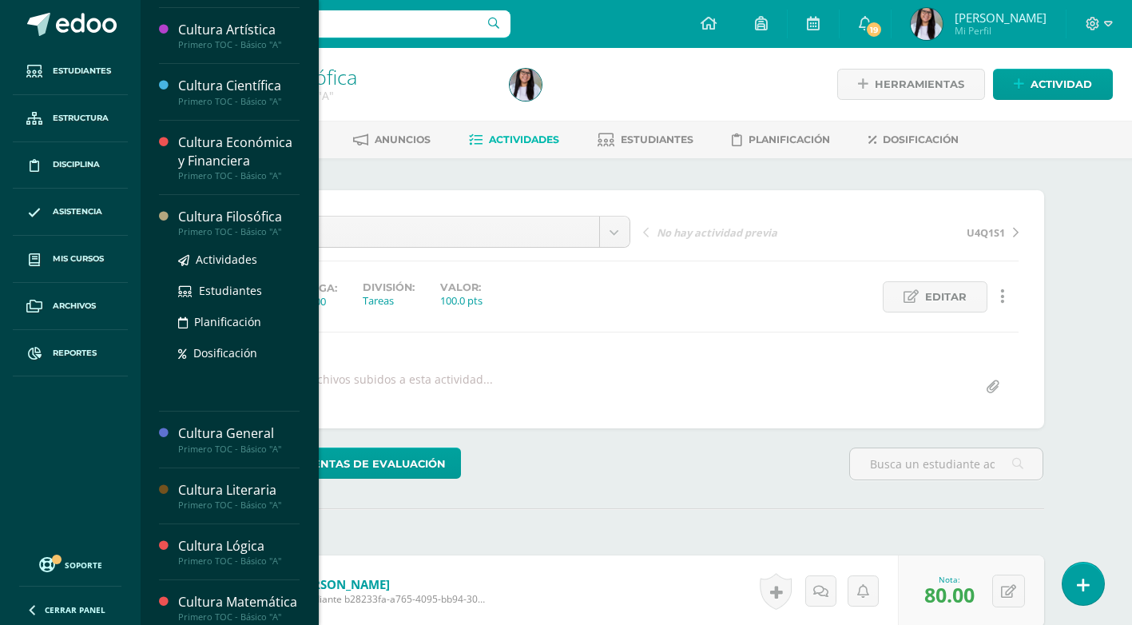
scroll to position [240, 0]
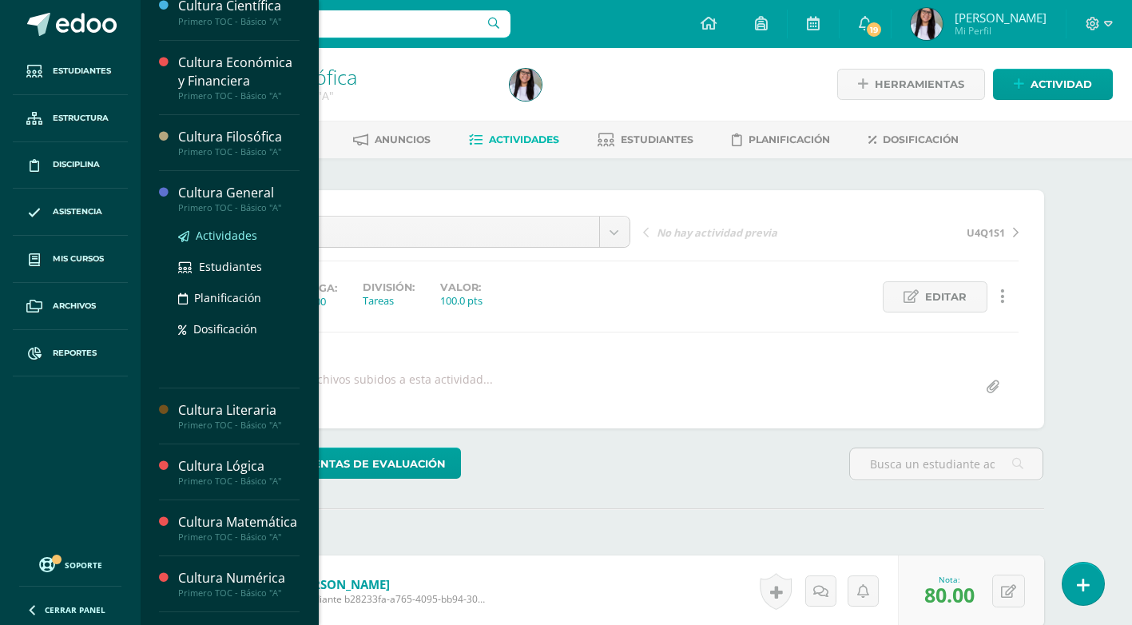
click at [232, 237] on span "Actividades" at bounding box center [226, 235] width 61 height 15
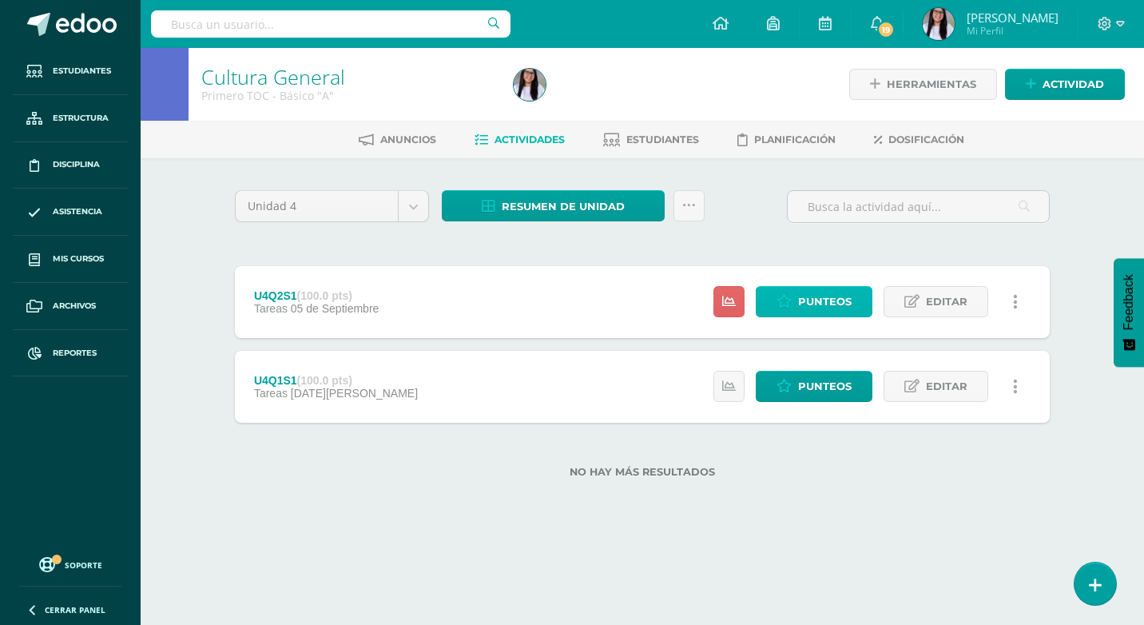
click at [827, 301] on span "Punteos" at bounding box center [825, 302] width 54 height 30
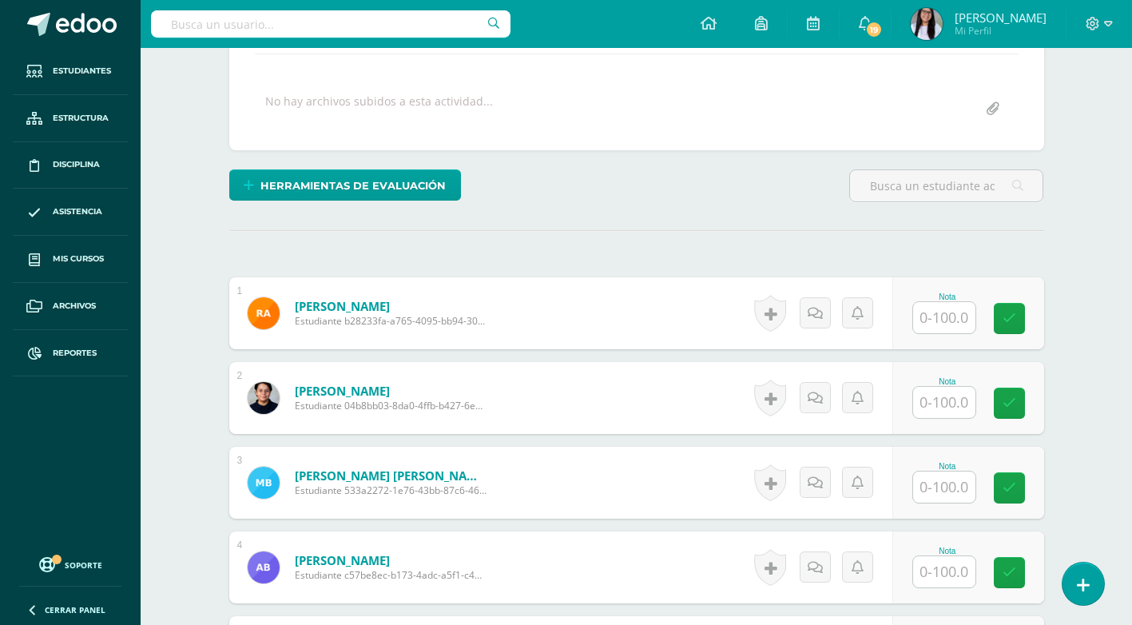
scroll to position [287, 0]
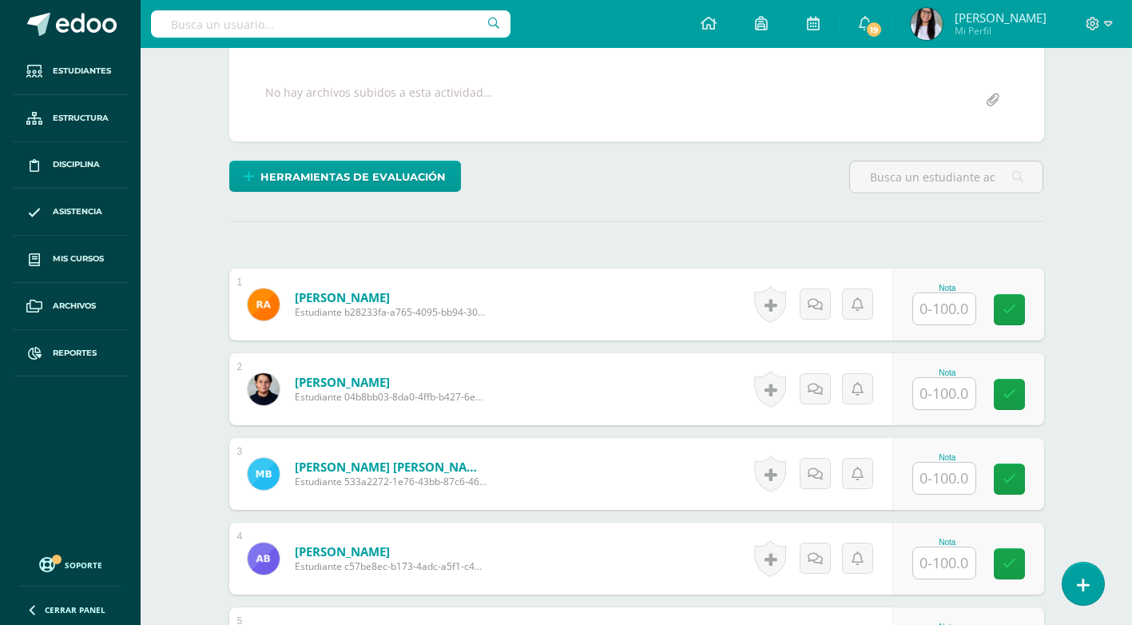
click at [934, 311] on input "text" at bounding box center [944, 308] width 62 height 31
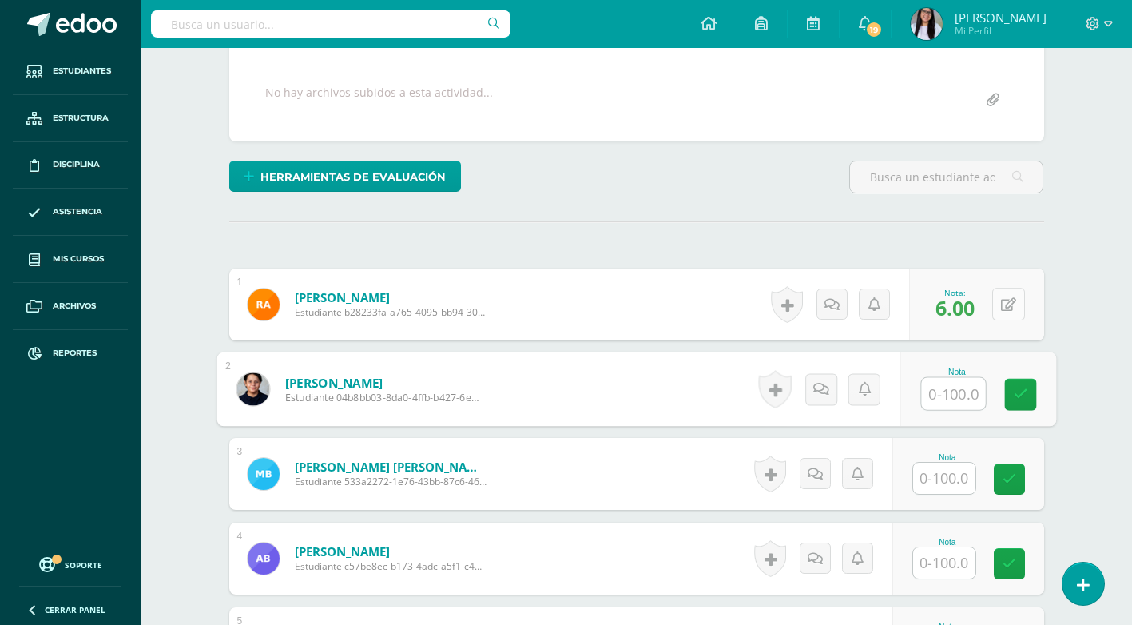
click at [1009, 305] on button at bounding box center [1008, 304] width 33 height 33
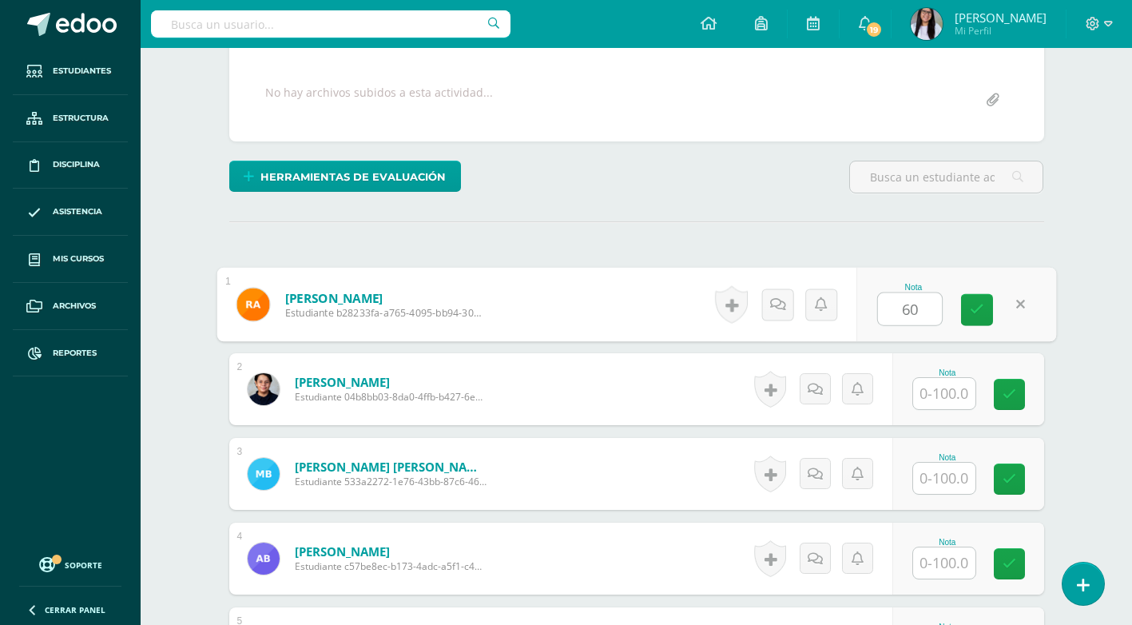
type input "60"
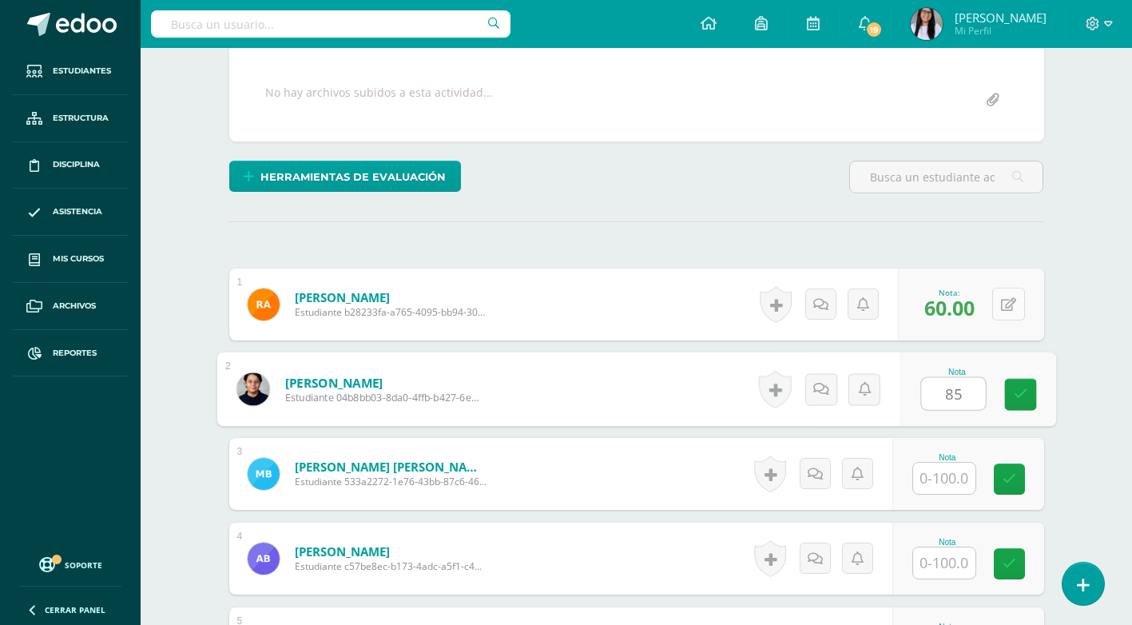
type input "85"
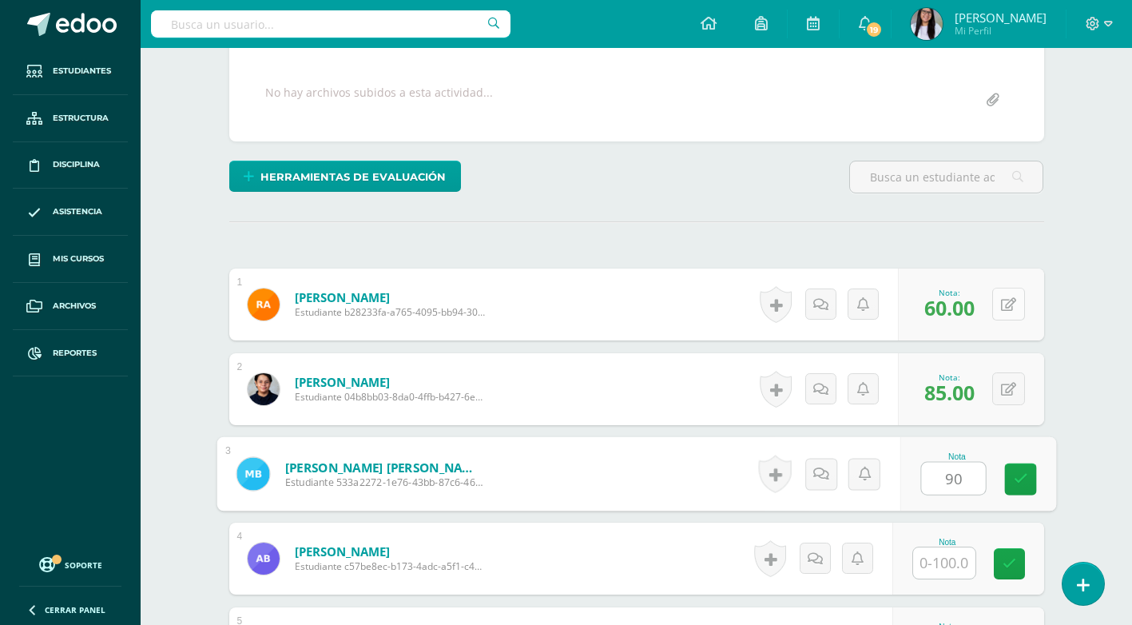
type input "90"
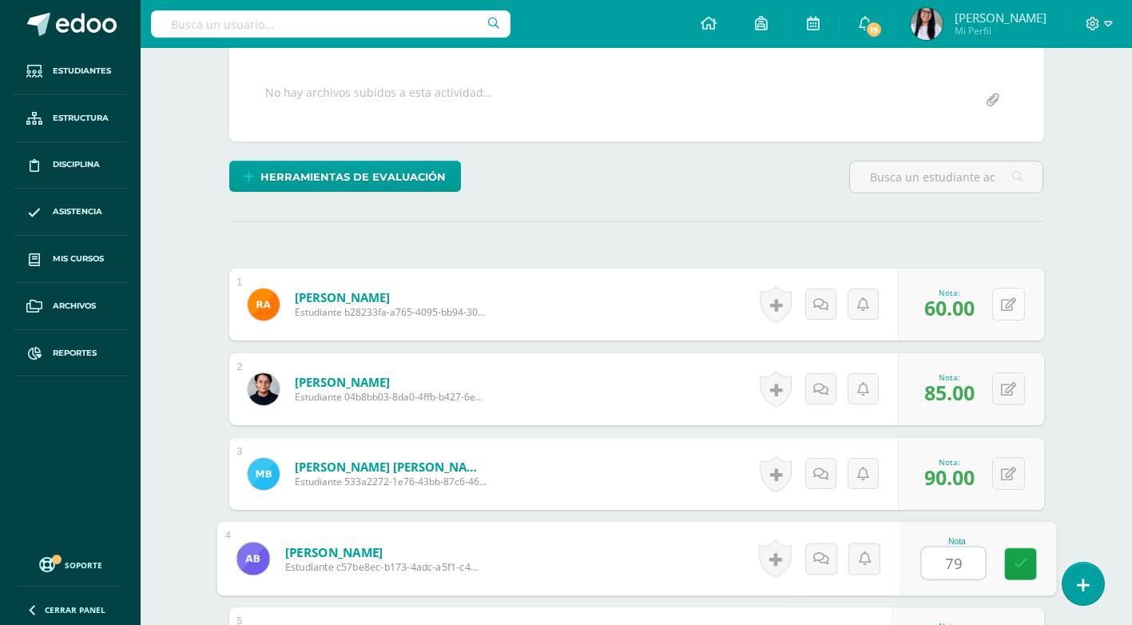
type input "79"
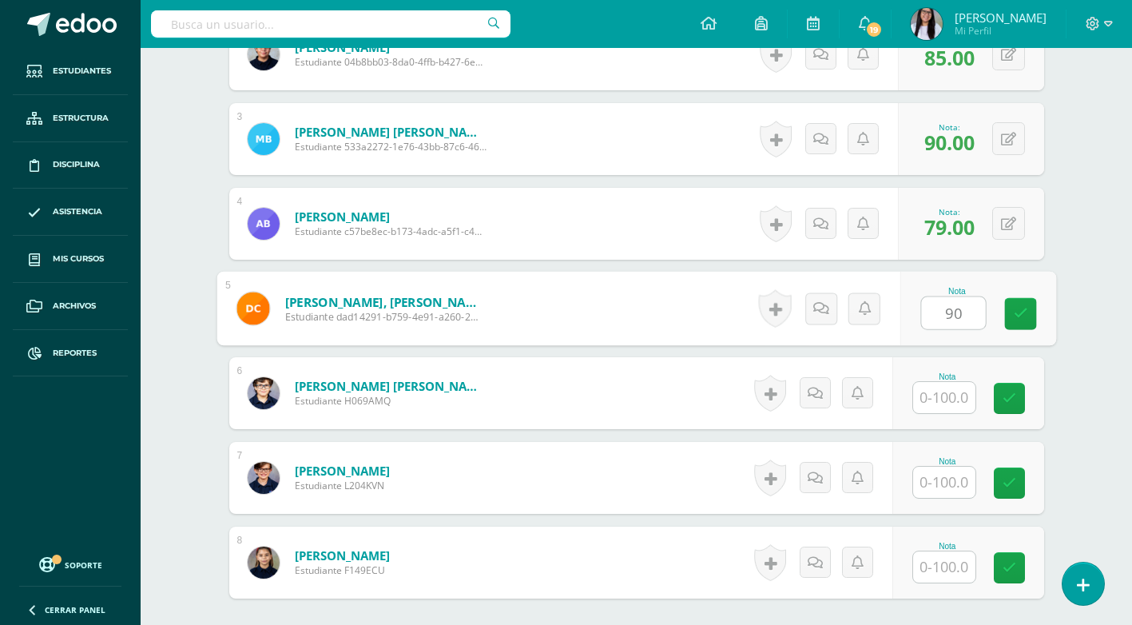
type input "90"
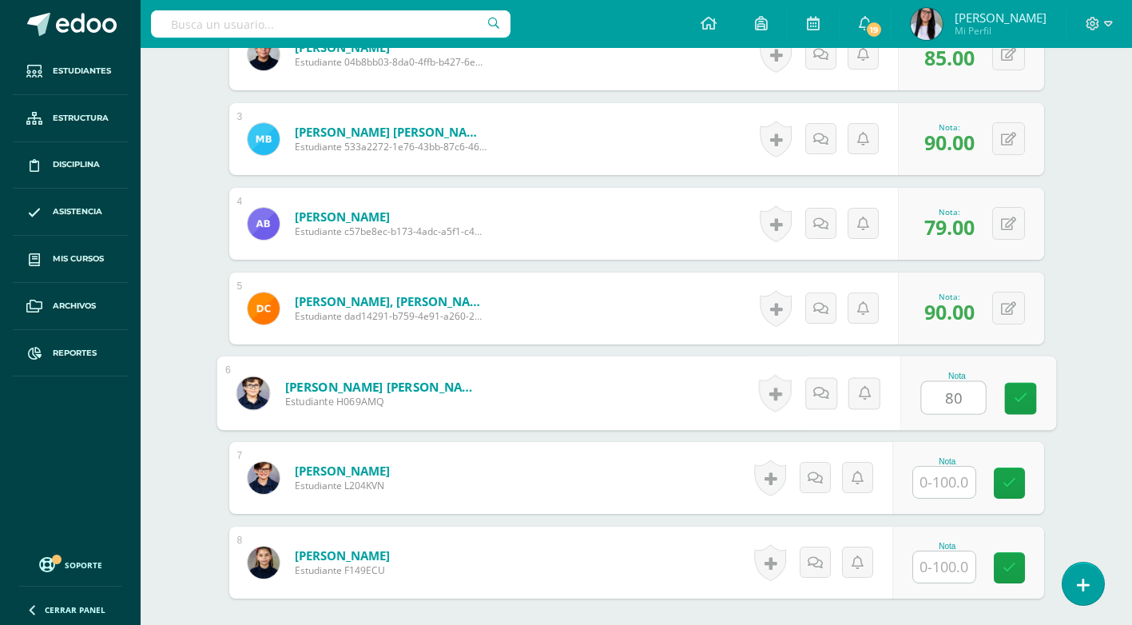
type input "80"
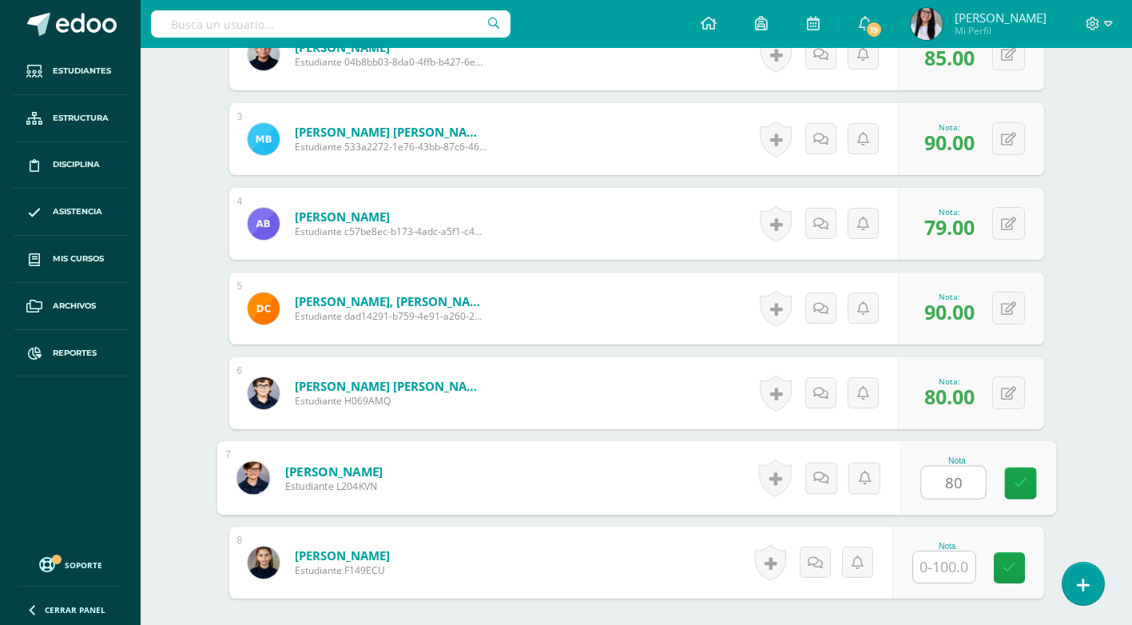
type input "80"
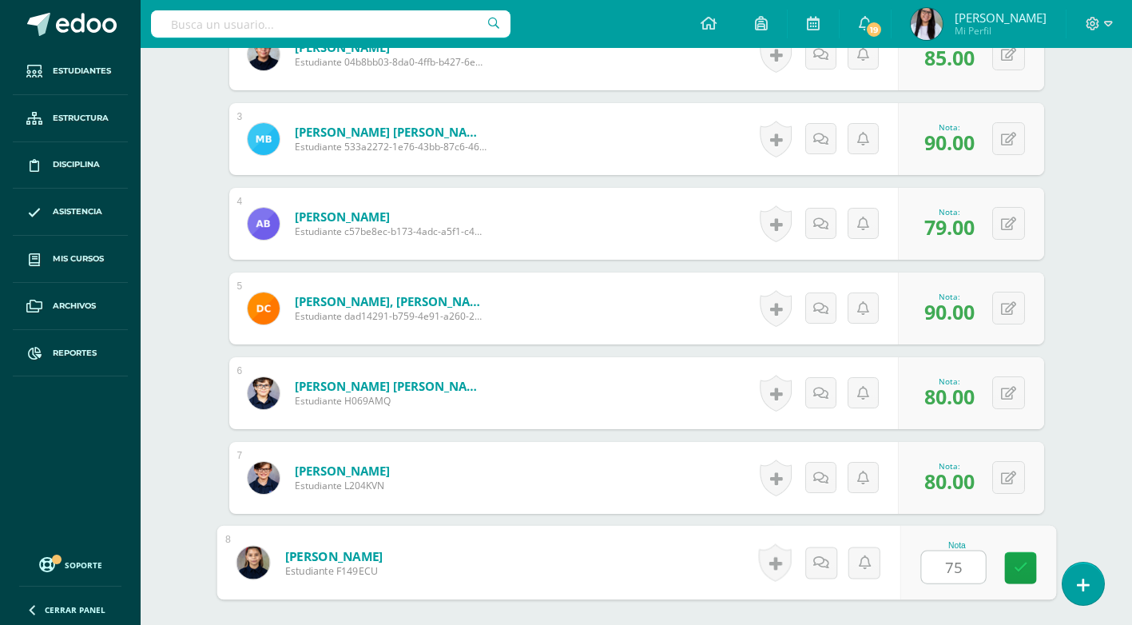
type input "75"
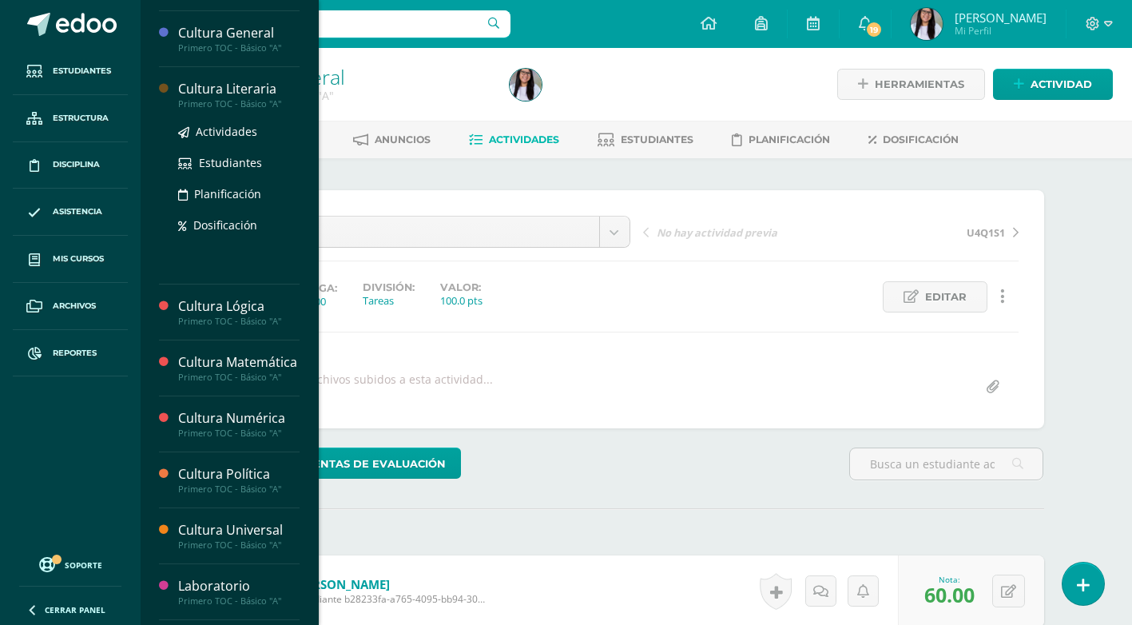
scroll to position [399, 0]
click at [212, 129] on span "Actividades" at bounding box center [226, 131] width 61 height 15
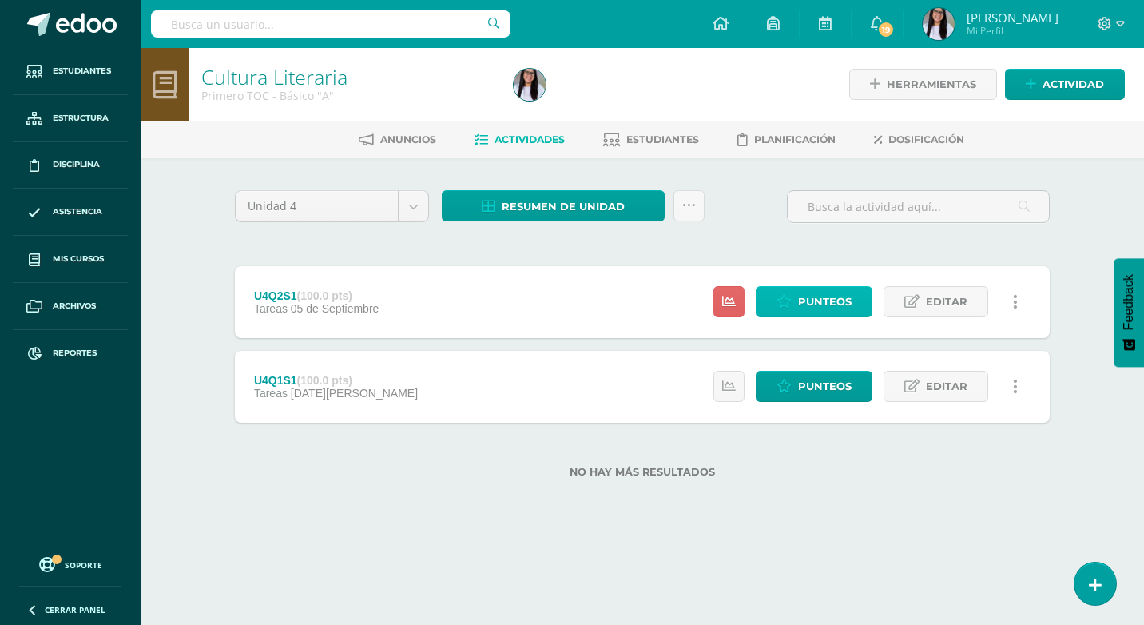
click at [810, 305] on span "Punteos" at bounding box center [825, 302] width 54 height 30
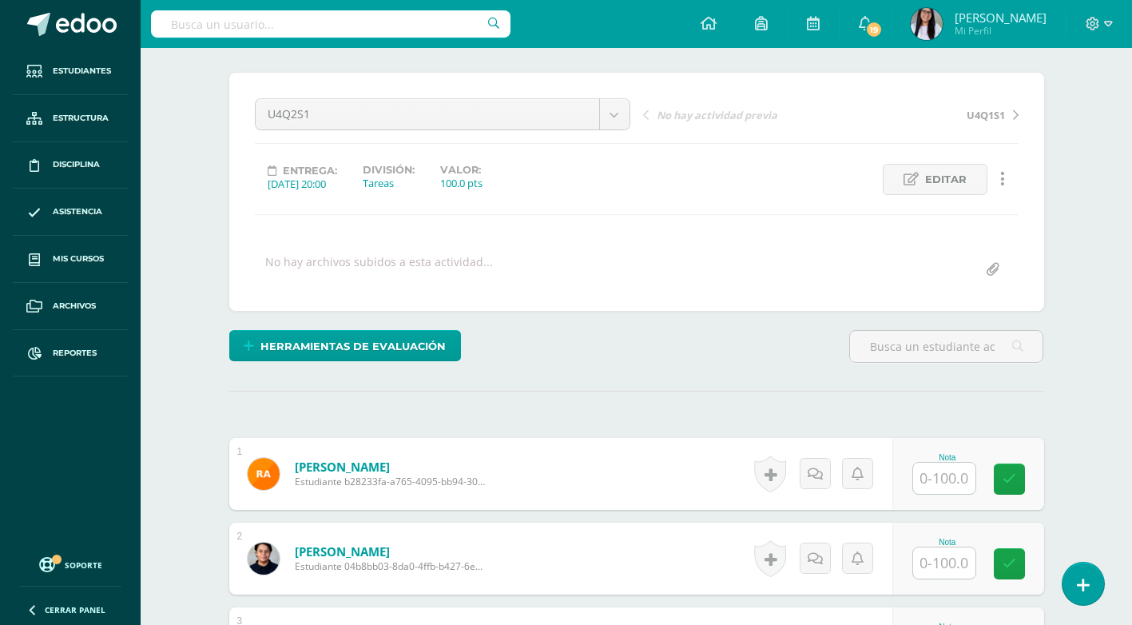
scroll to position [240, 0]
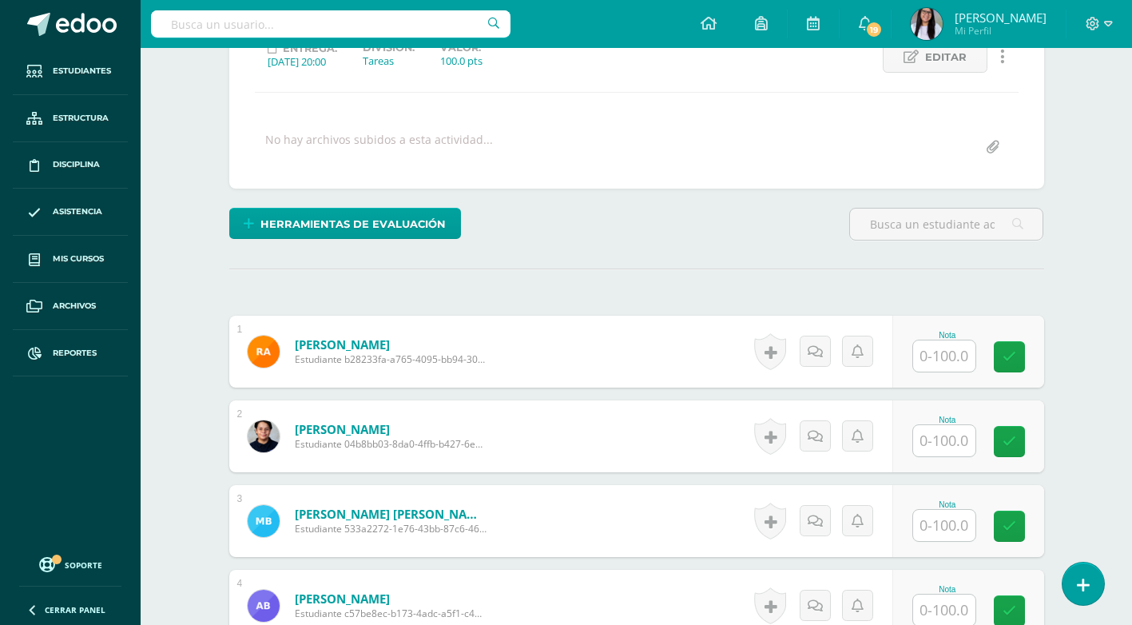
click at [925, 352] on input "text" at bounding box center [944, 355] width 62 height 31
type input "75"
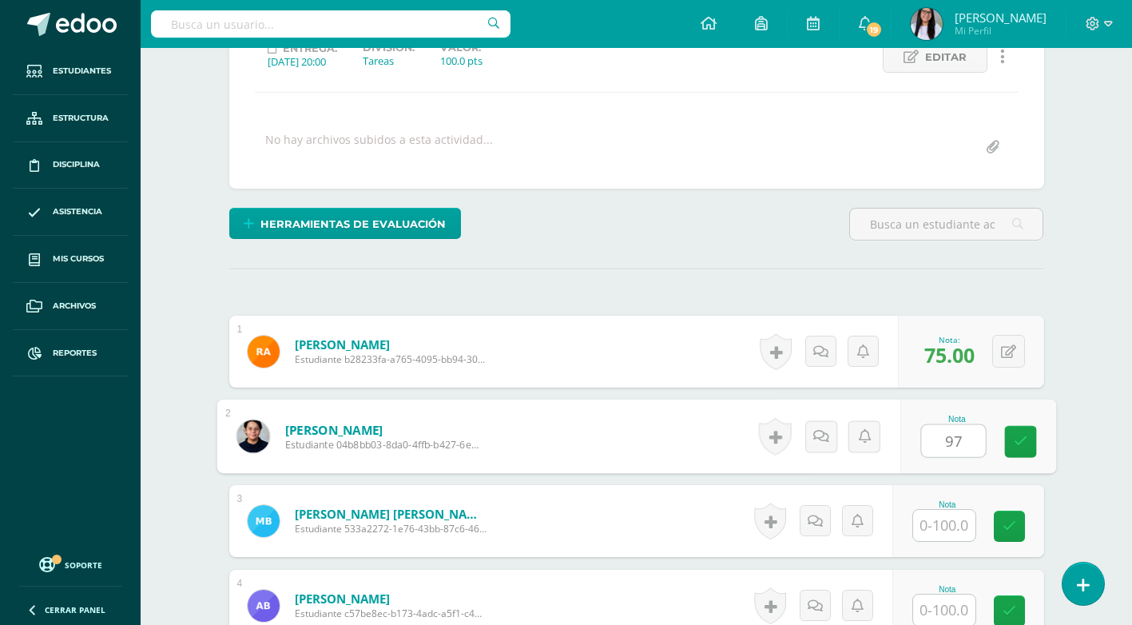
type input "97"
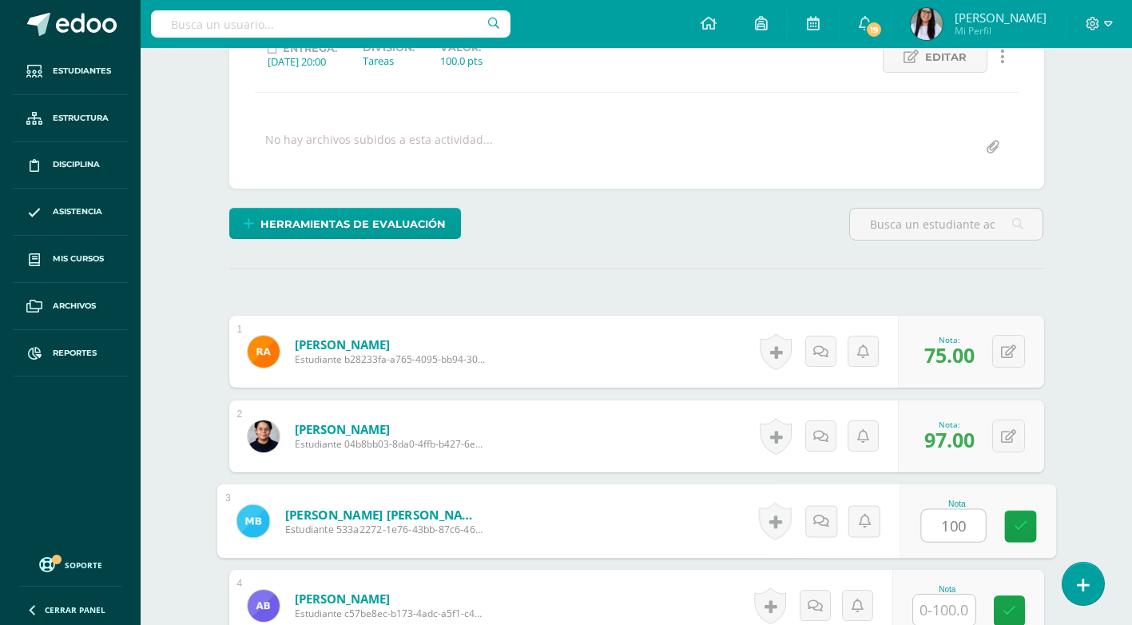
type input "100"
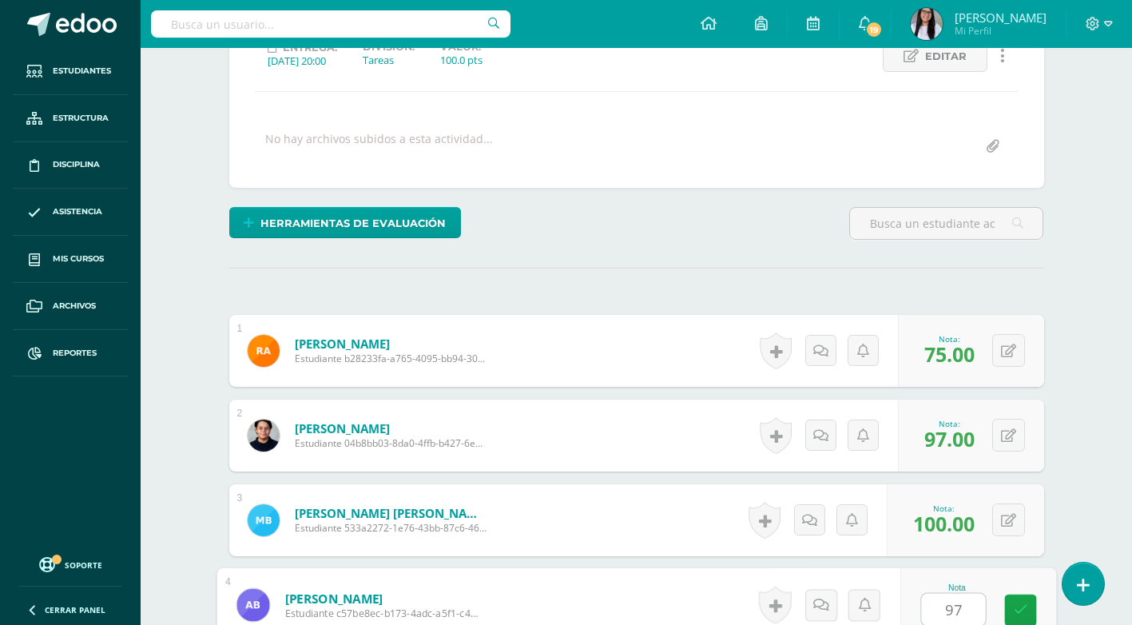
type input "97"
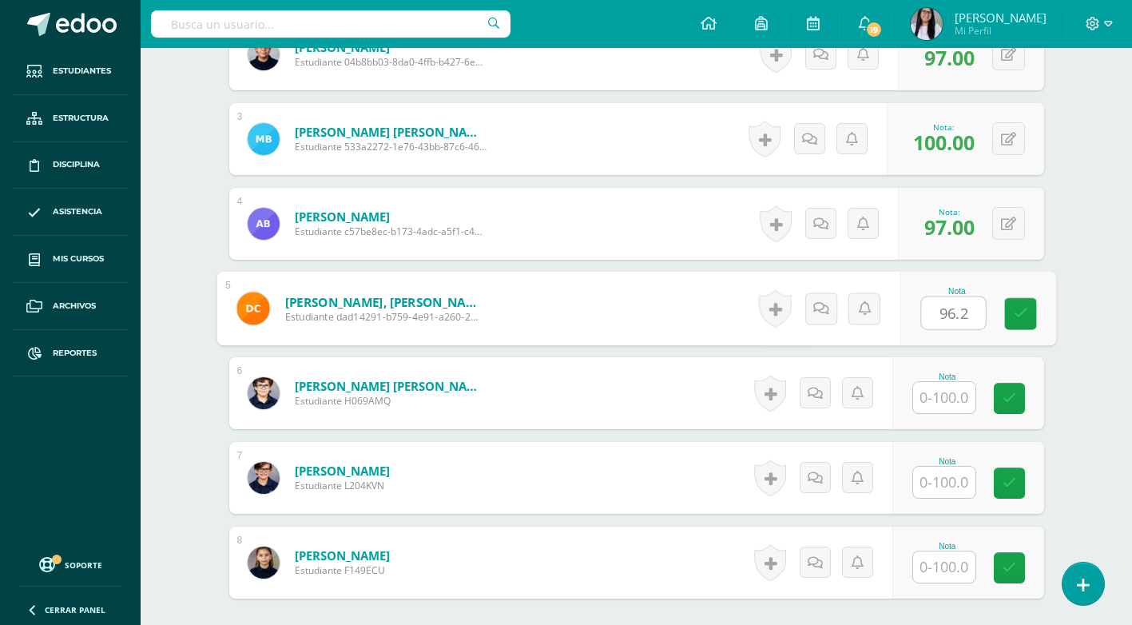
type input "96.2"
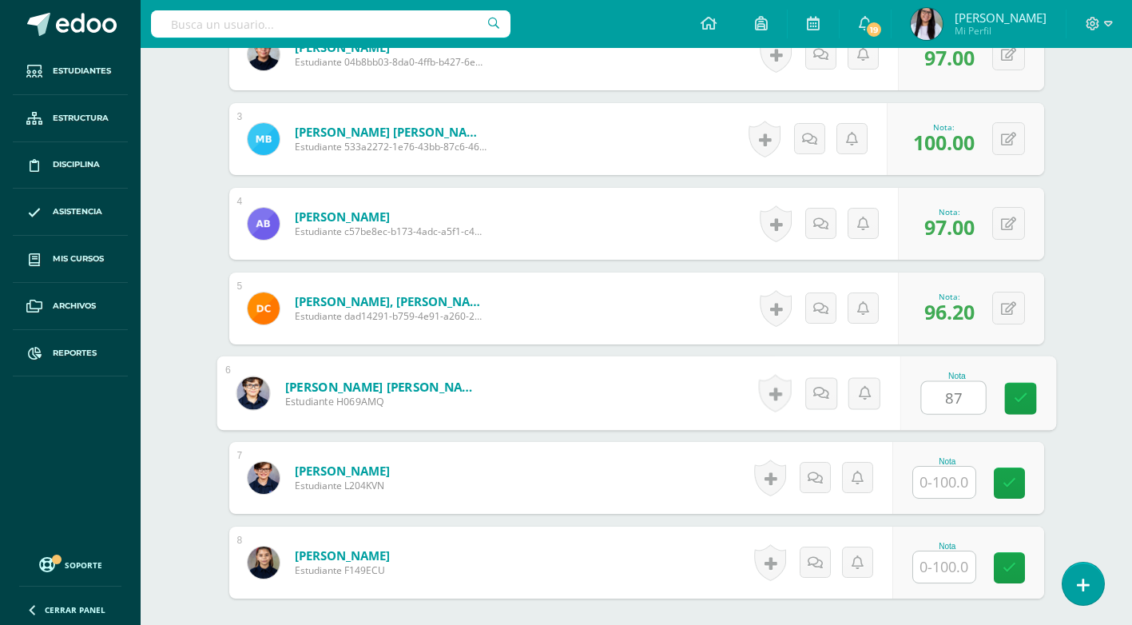
type input "87"
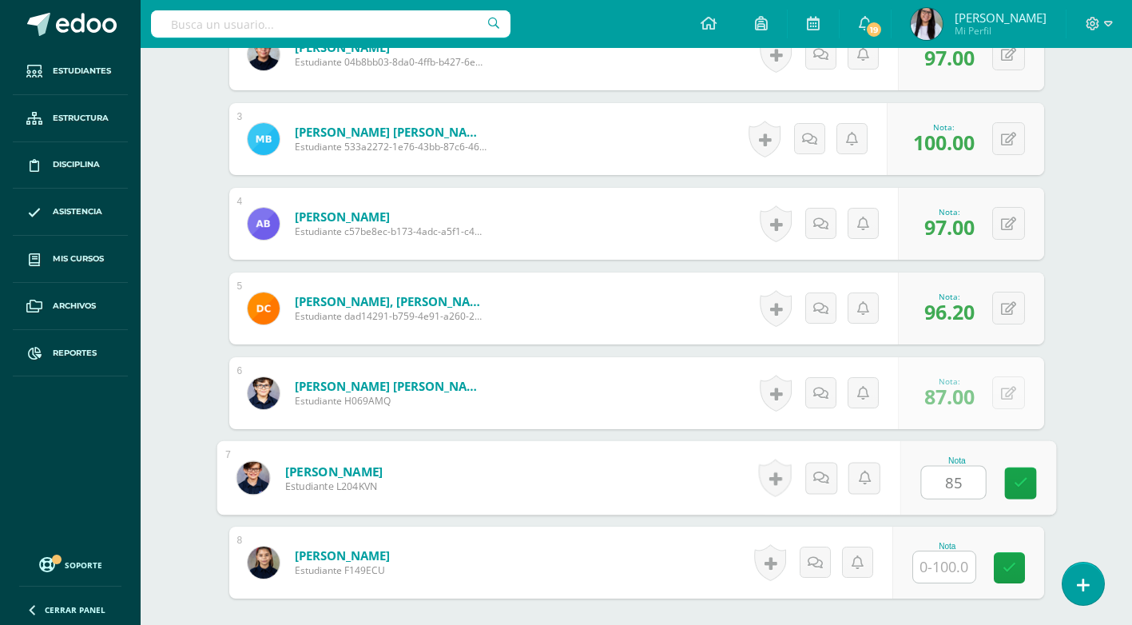
type input "85"
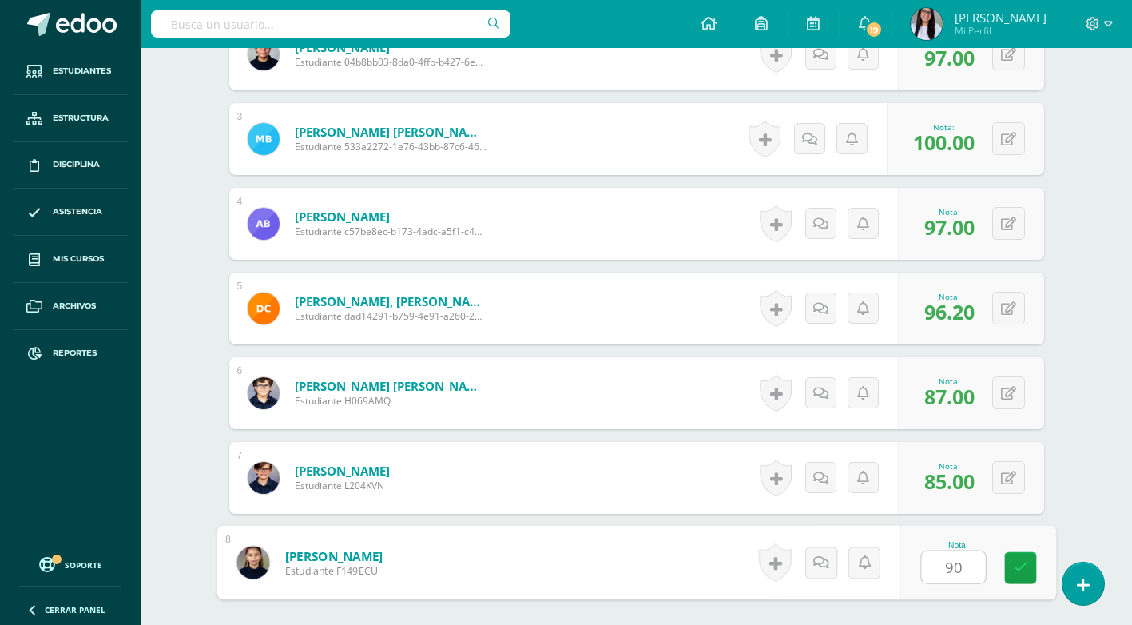
type input "90"
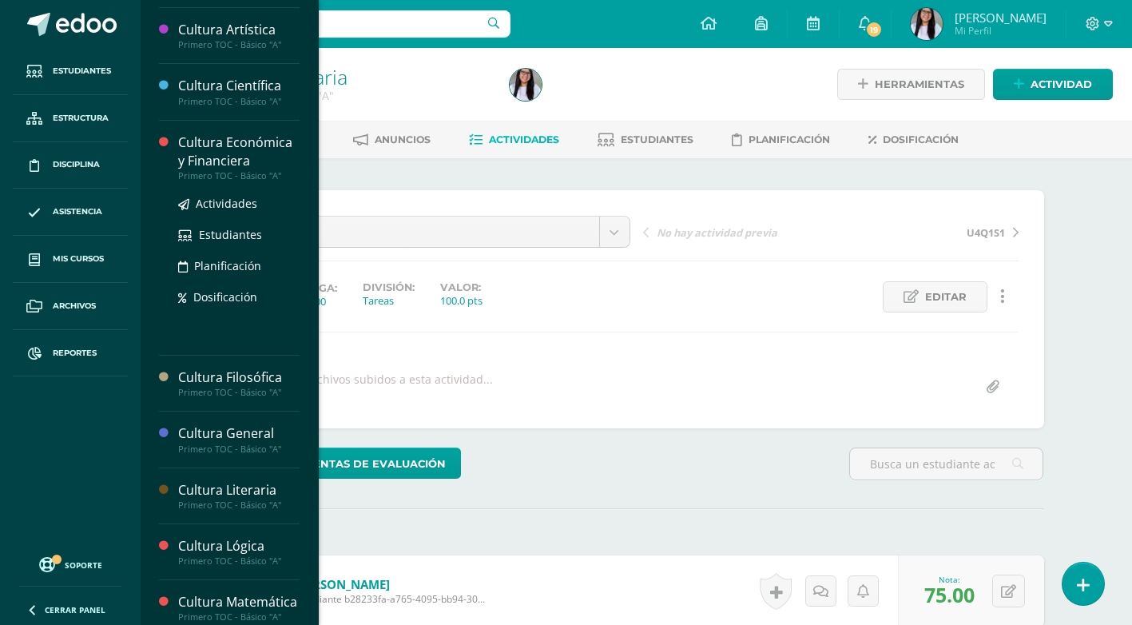
scroll to position [399, 0]
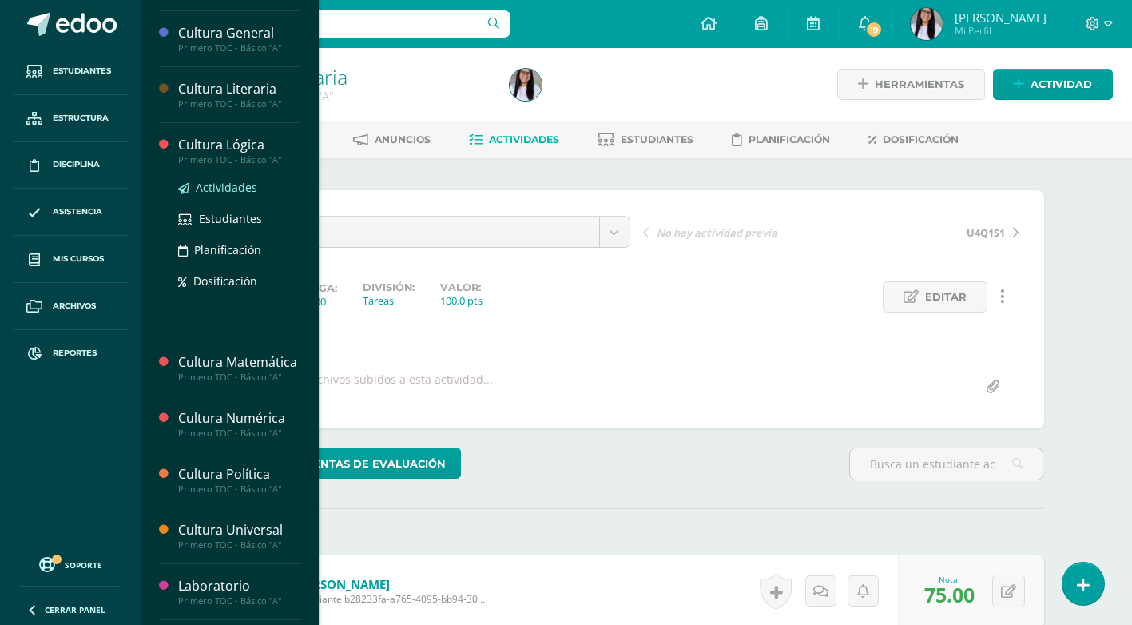
click at [246, 186] on span "Actividades" at bounding box center [226, 187] width 61 height 15
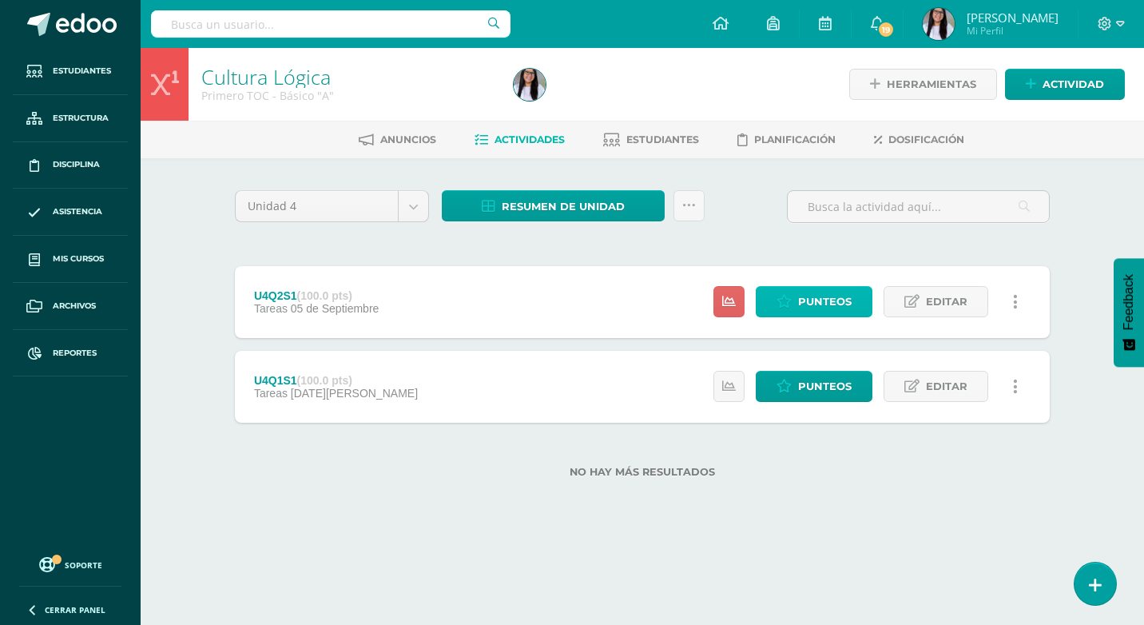
click at [832, 305] on span "Punteos" at bounding box center [825, 302] width 54 height 30
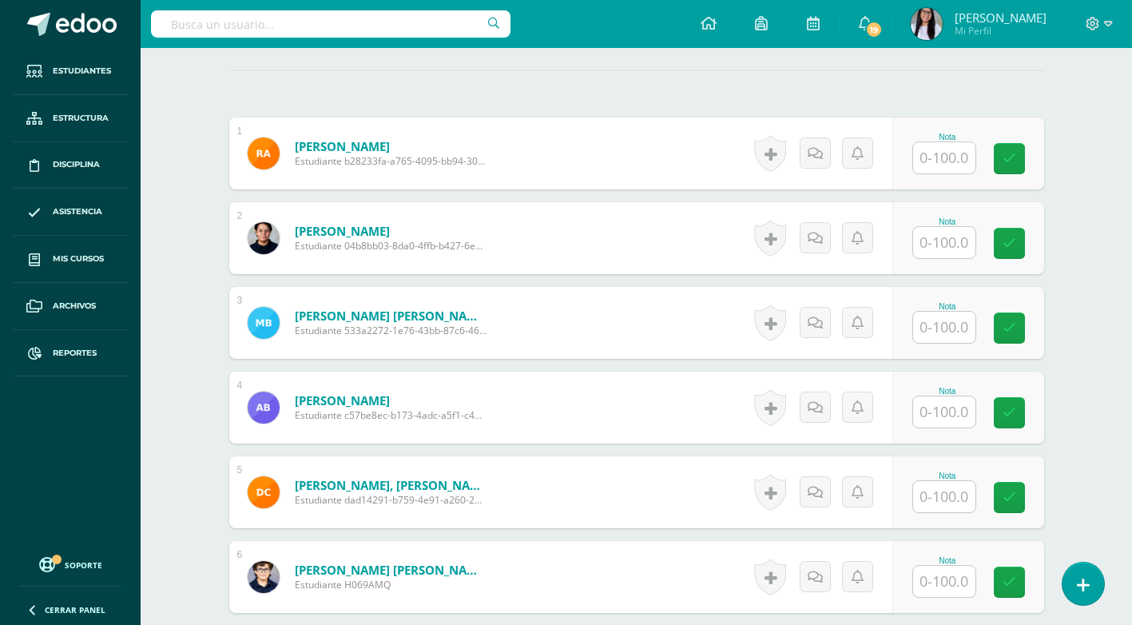
scroll to position [400, 0]
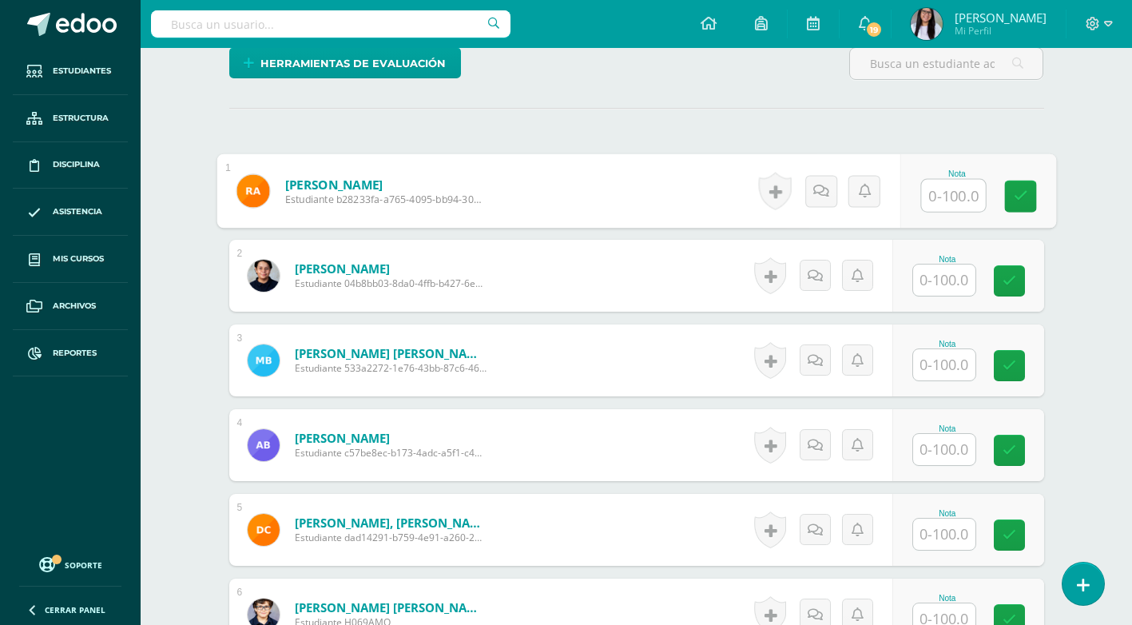
click at [947, 199] on input "text" at bounding box center [953, 196] width 64 height 32
type input "80"
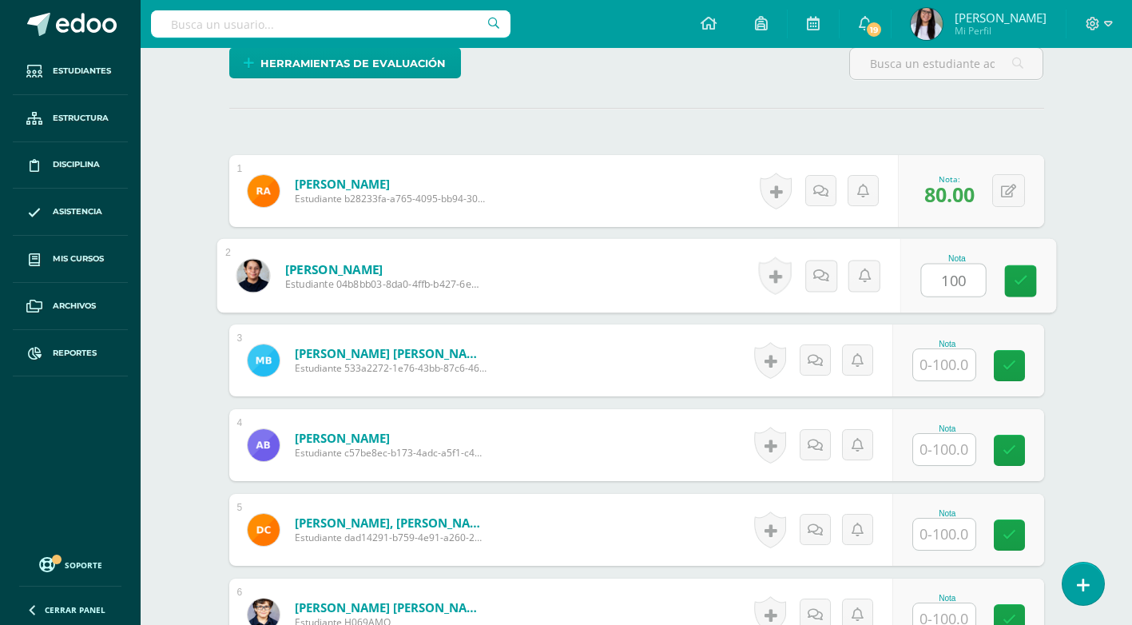
type input "100"
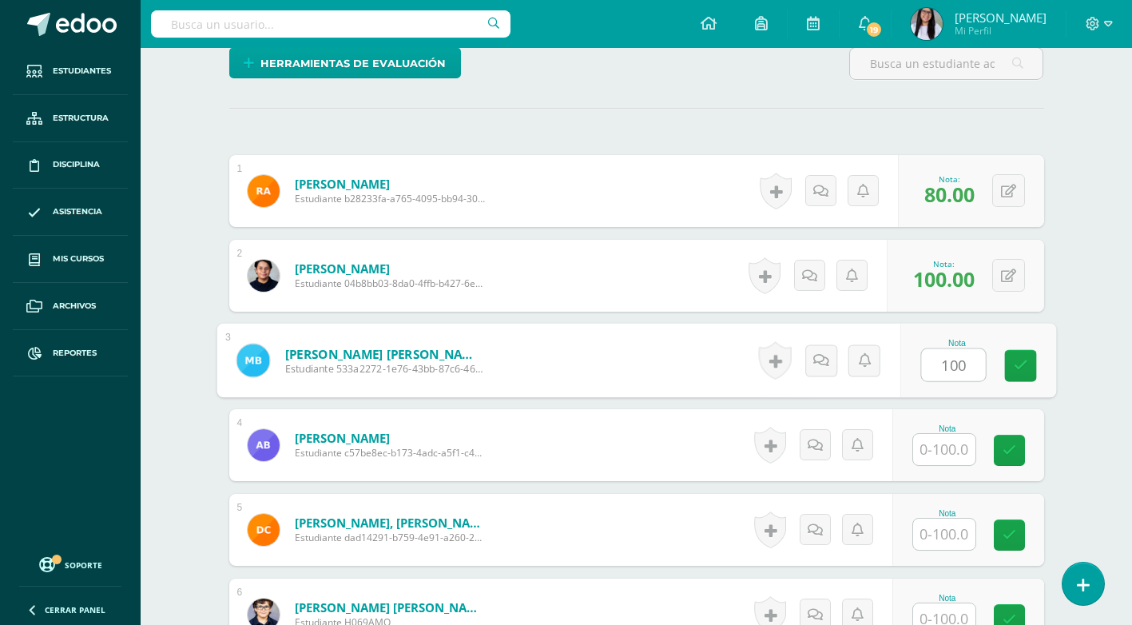
type input "100"
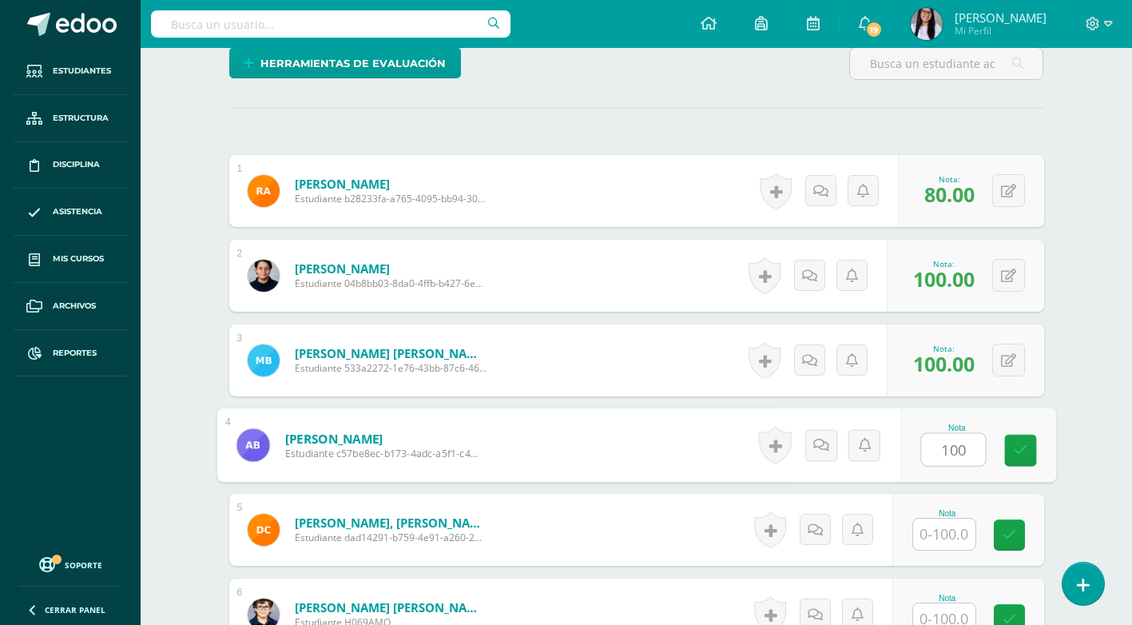
type input "100"
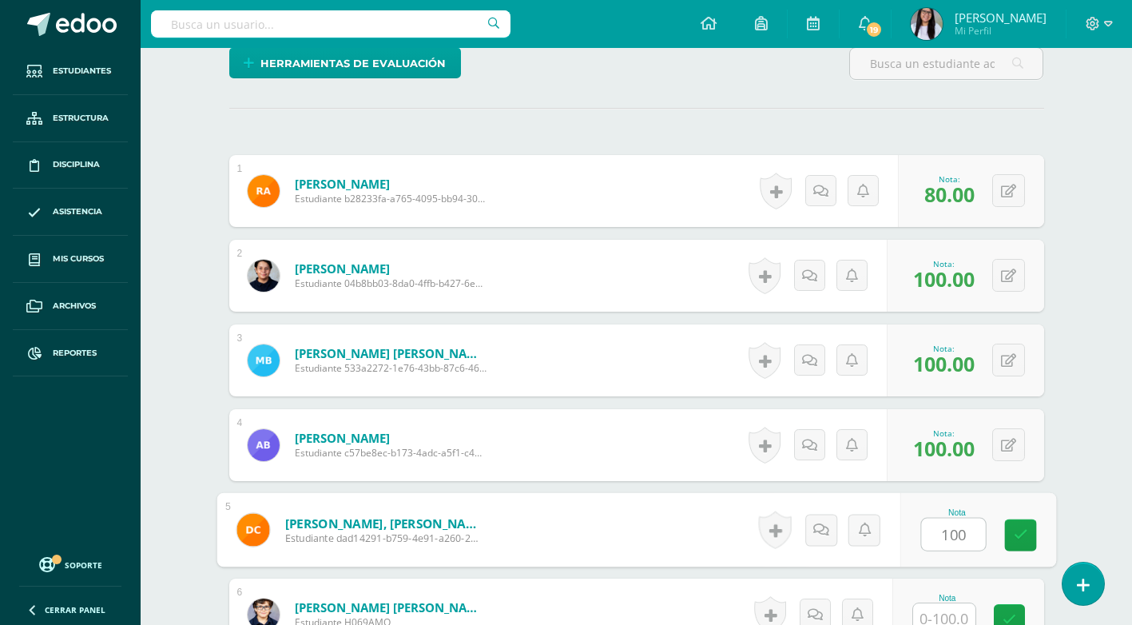
type input "100"
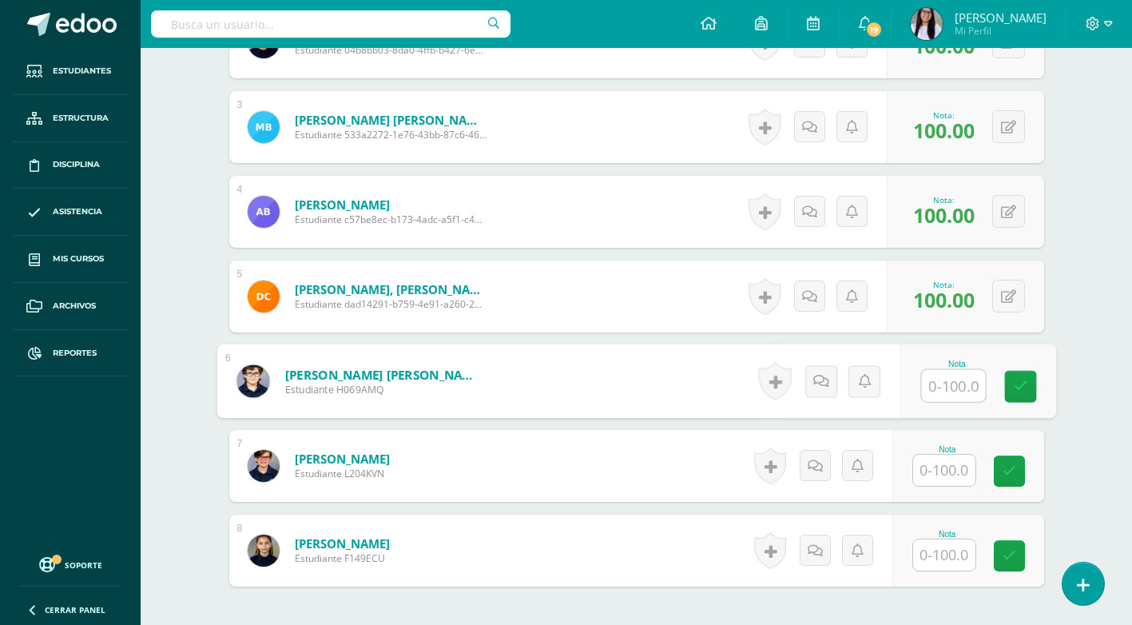
scroll to position [639, 0]
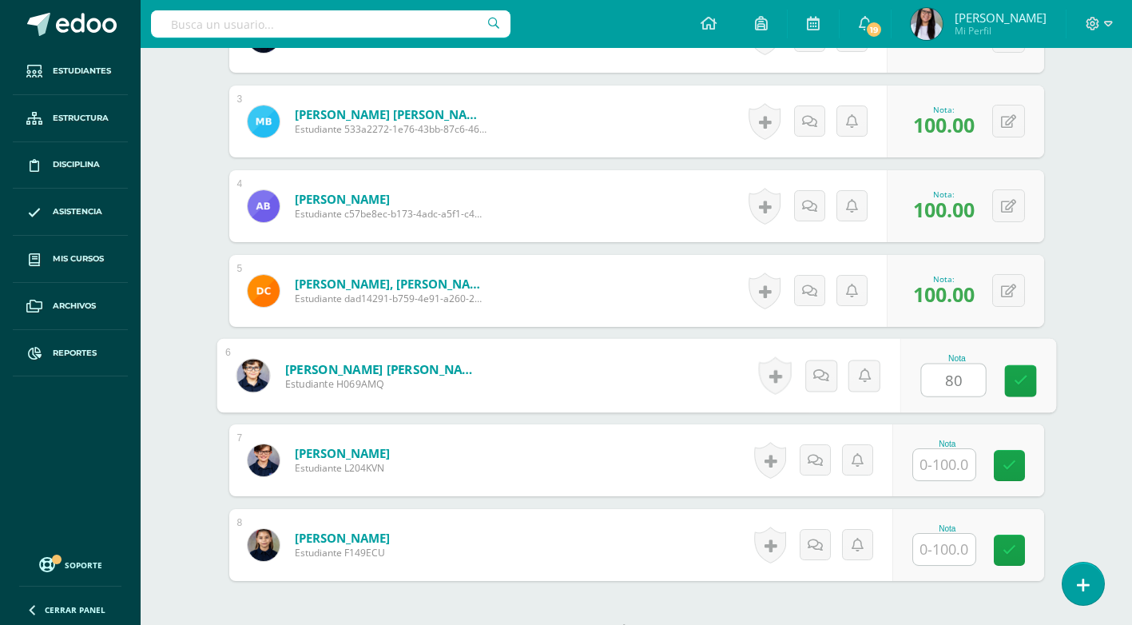
type input "80"
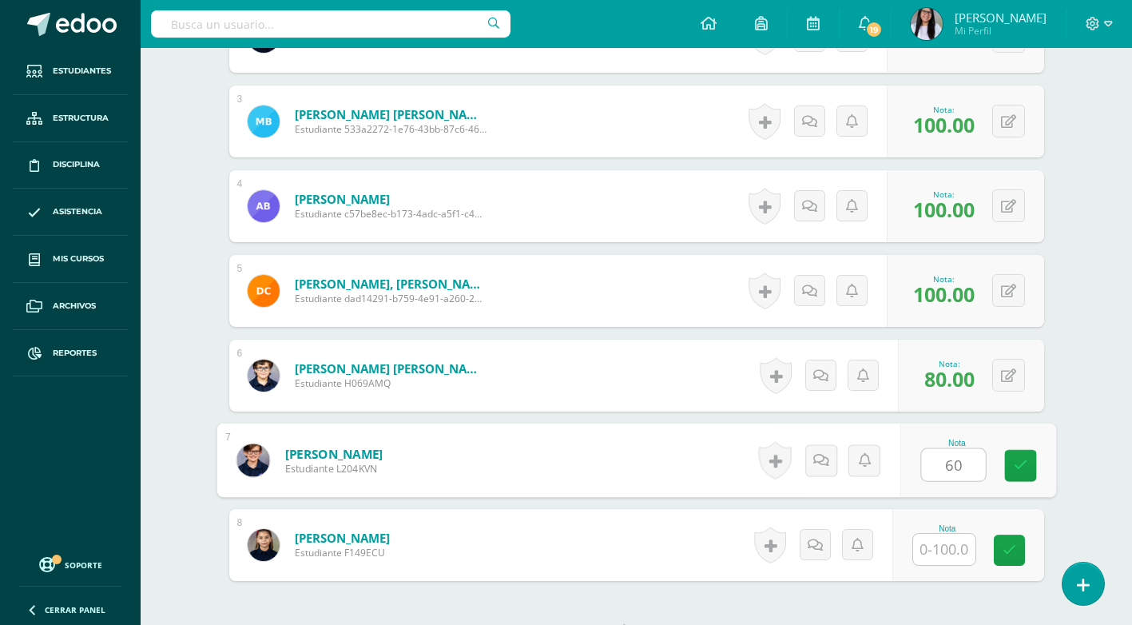
type input "60"
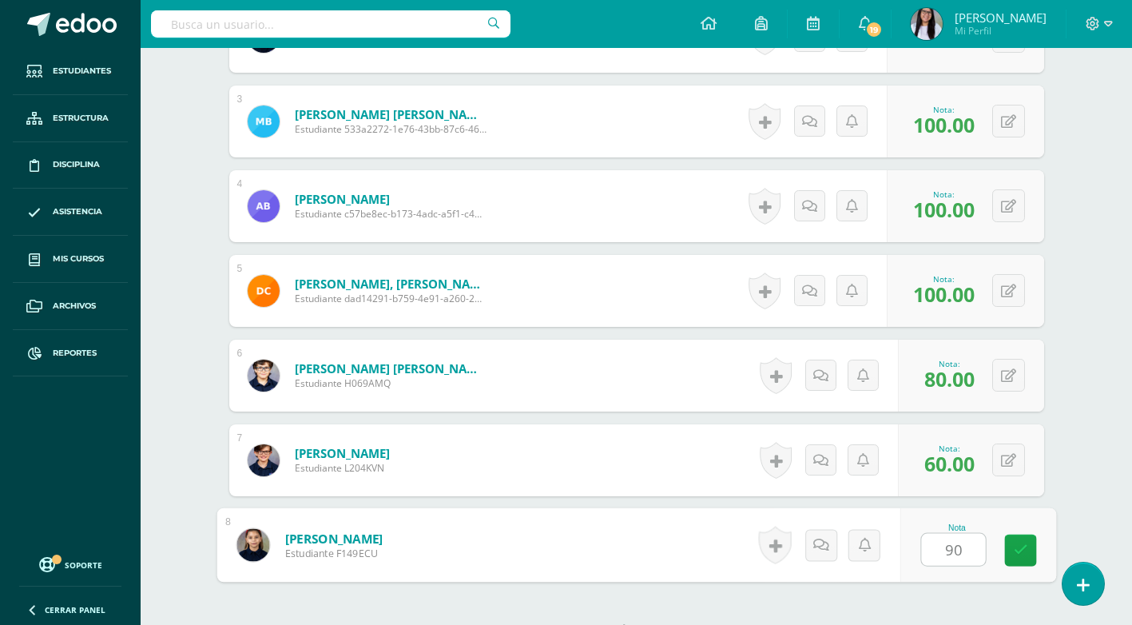
type input "90"
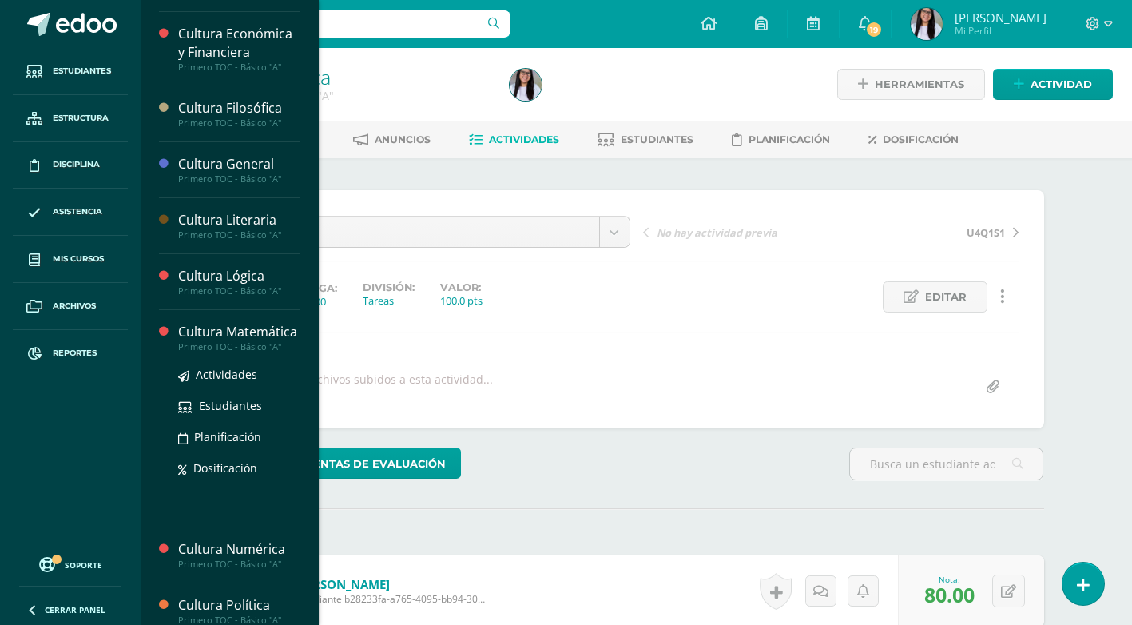
scroll to position [267, 0]
click at [194, 385] on link "Actividades" at bounding box center [238, 376] width 121 height 18
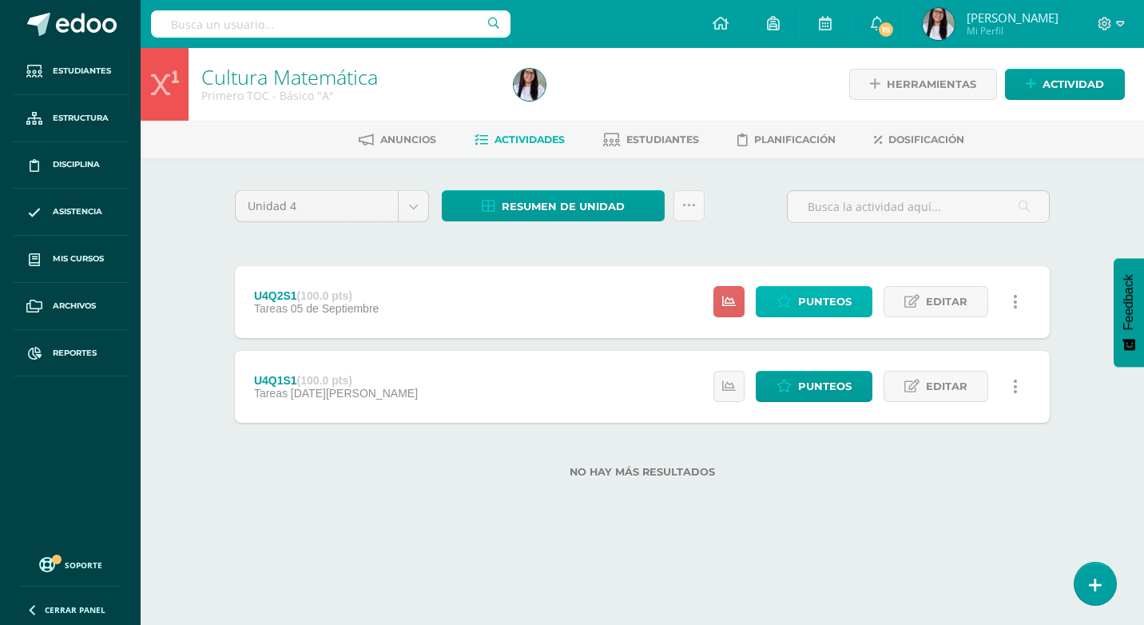
click at [854, 303] on link "Punteos" at bounding box center [814, 301] width 117 height 31
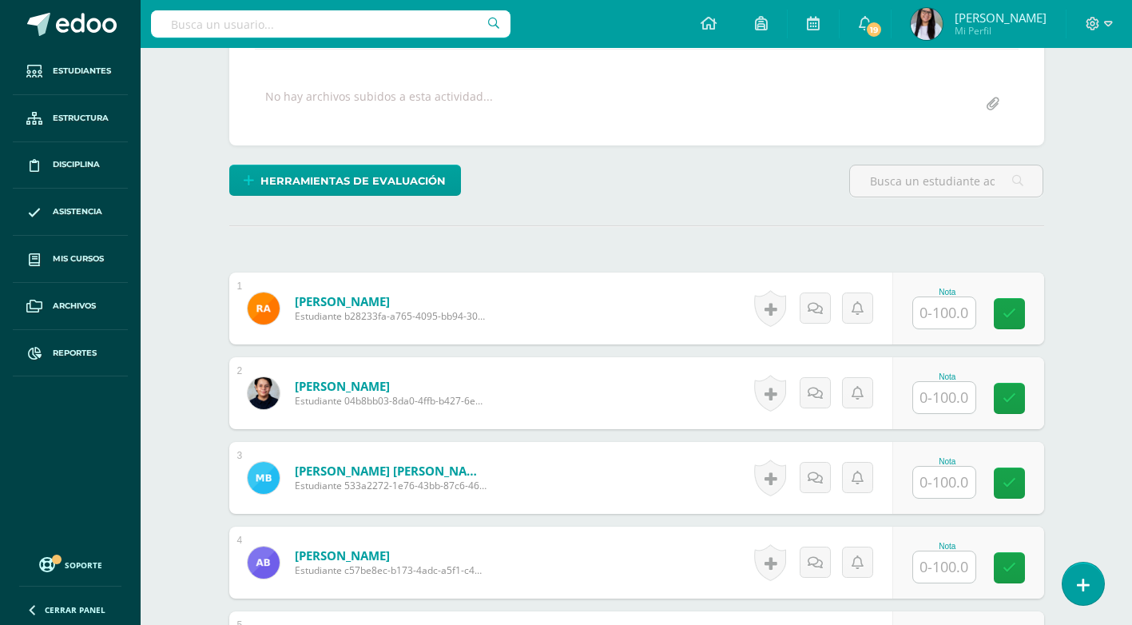
scroll to position [288, 0]
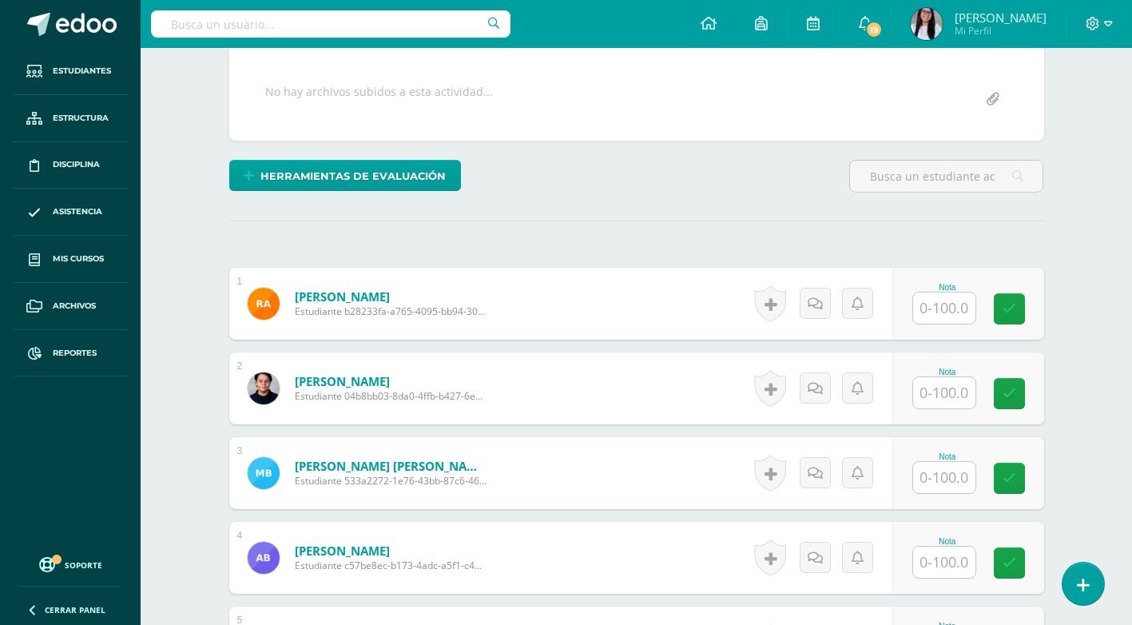
click at [923, 305] on input "text" at bounding box center [944, 307] width 62 height 31
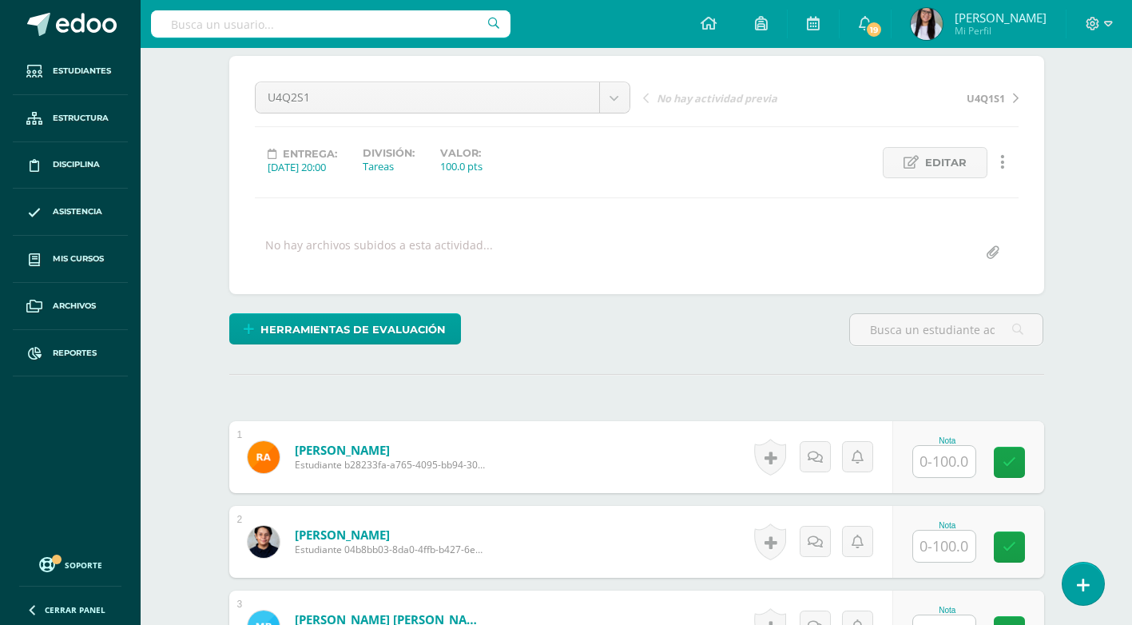
scroll to position [319, 0]
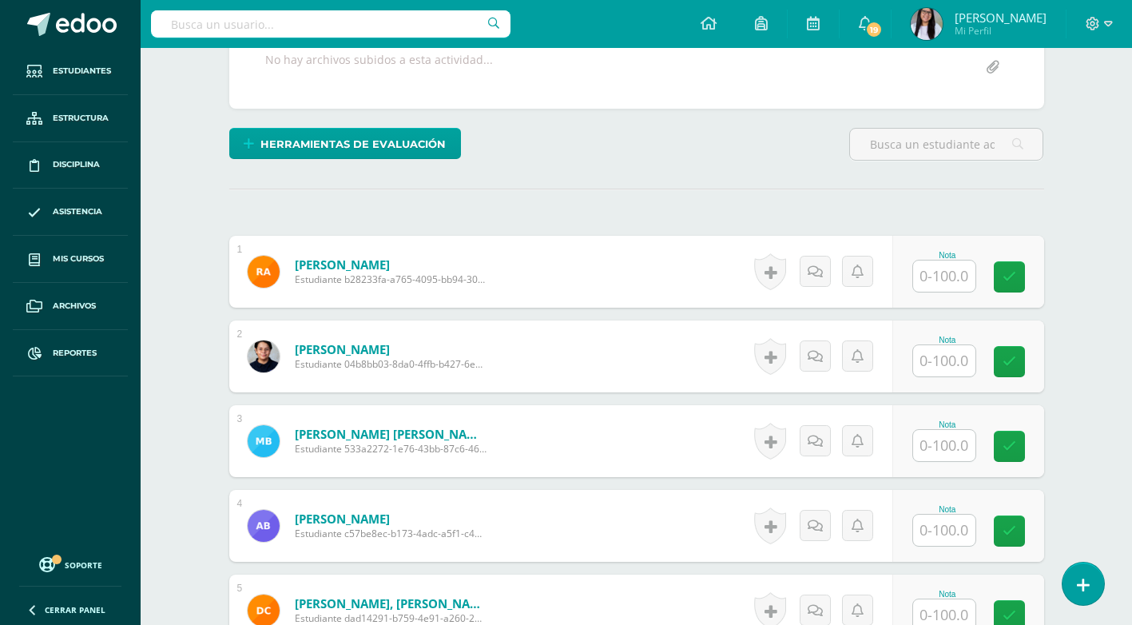
click at [951, 266] on input "text" at bounding box center [944, 275] width 62 height 31
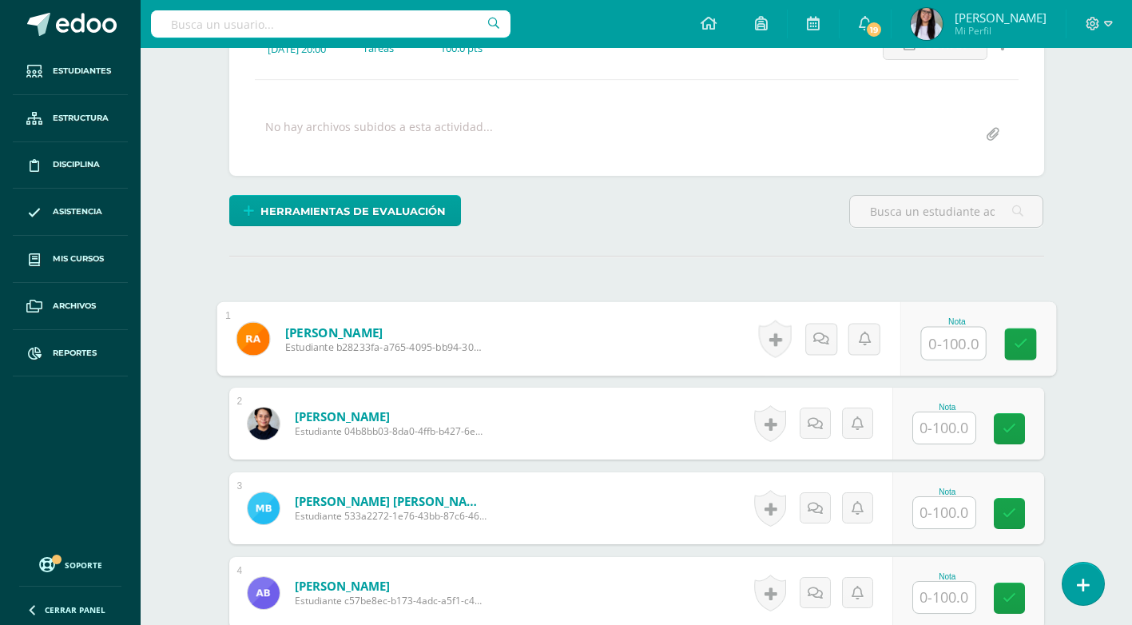
scroll to position [399, 0]
